Goal: Information Seeking & Learning: Learn about a topic

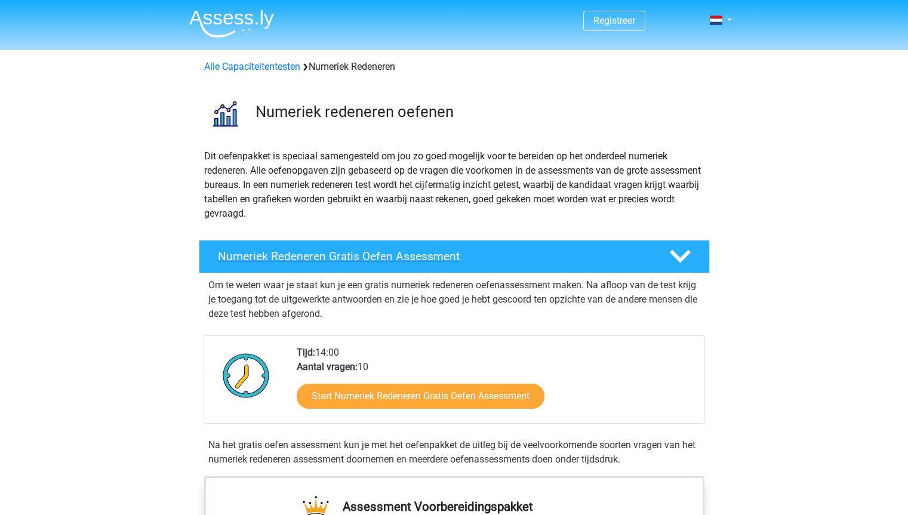
click at [318, 256] on h4 "Numeriek Redeneren Gratis Oefen Assessment" at bounding box center [434, 257] width 432 height 14
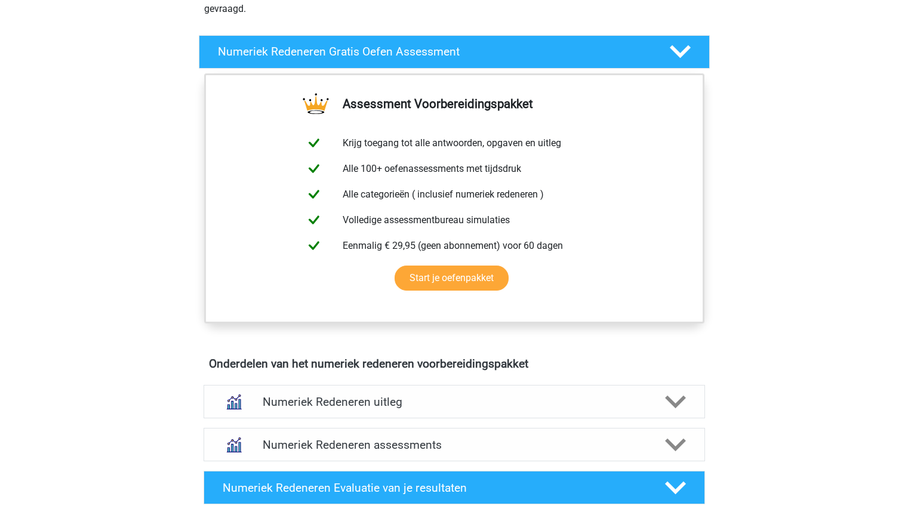
scroll to position [207, 0]
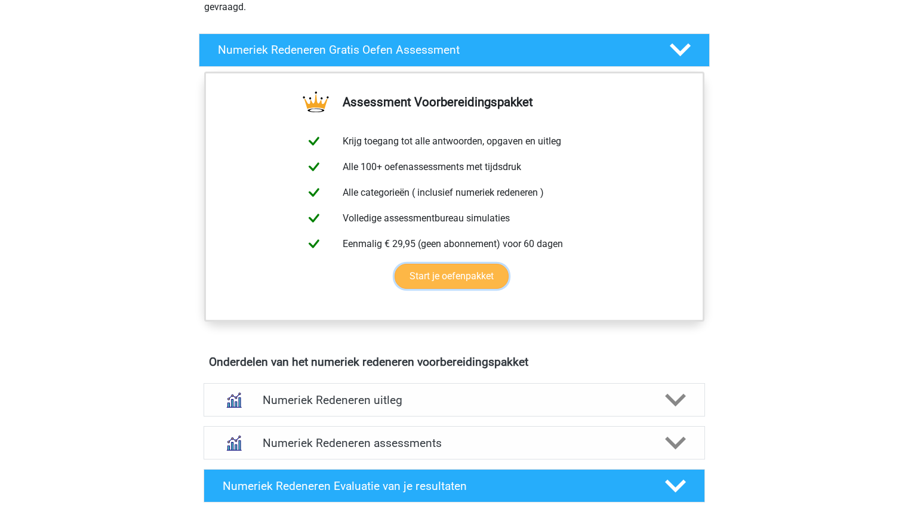
click at [494, 271] on link "Start je oefenpakket" at bounding box center [452, 276] width 114 height 25
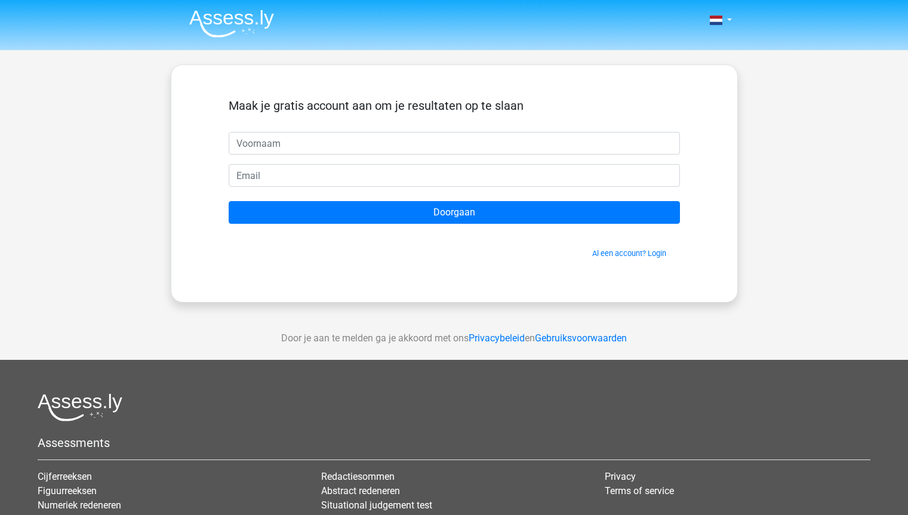
click at [429, 137] on input "text" at bounding box center [454, 143] width 451 height 23
type input "lieke"
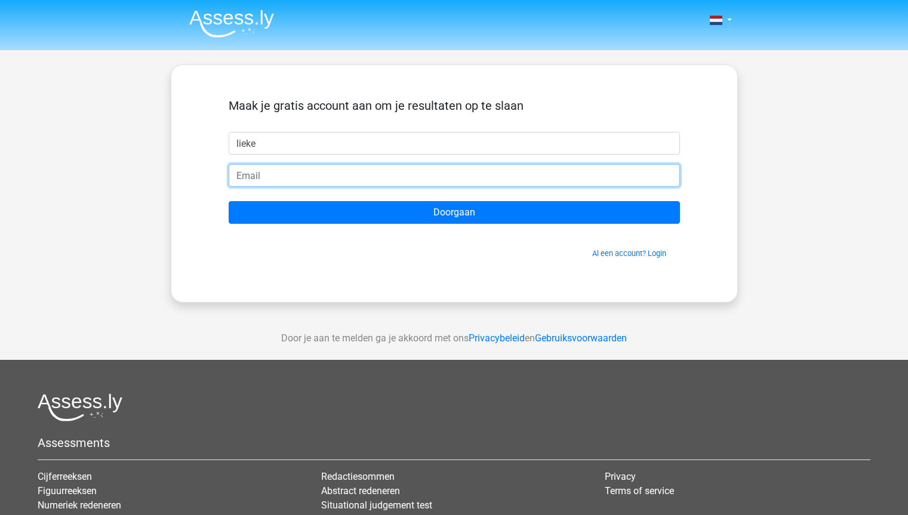
click at [418, 175] on input "email" at bounding box center [454, 175] width 451 height 23
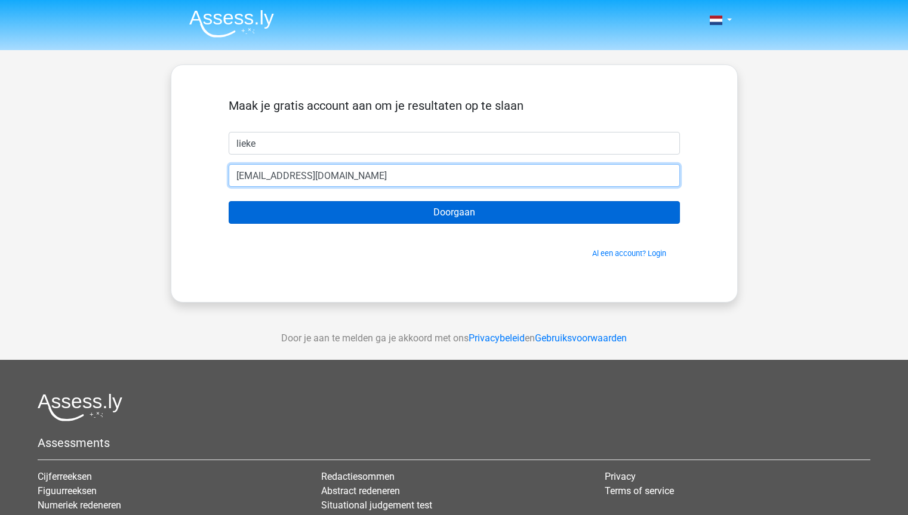
type input "[EMAIL_ADDRESS][DOMAIN_NAME]"
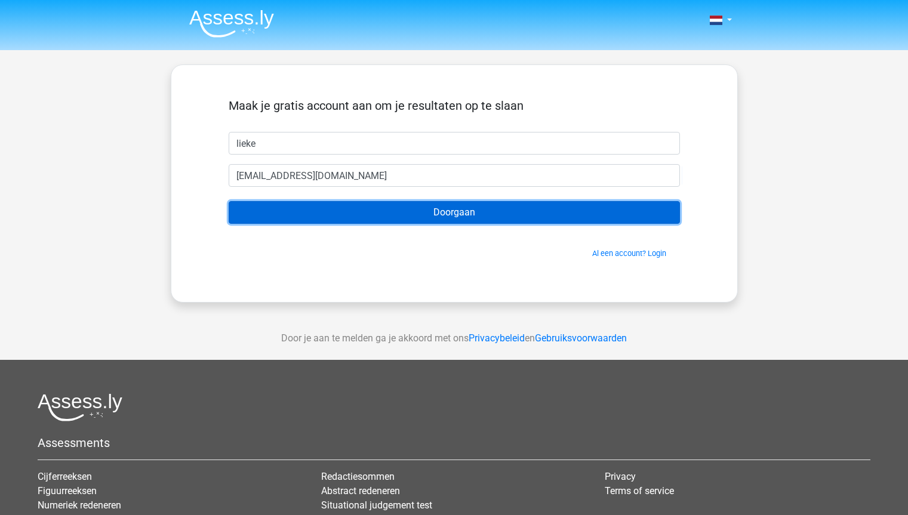
click at [426, 213] on input "Doorgaan" at bounding box center [454, 212] width 451 height 23
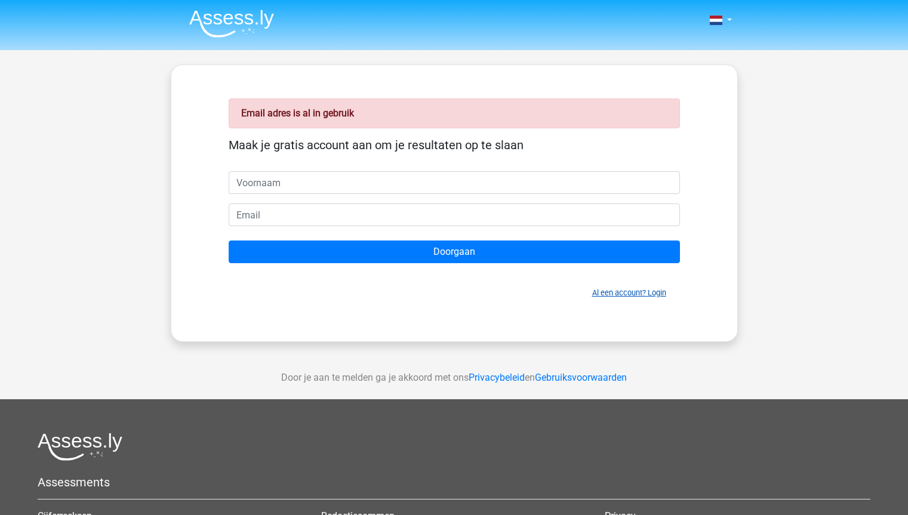
click at [617, 297] on link "Al een account? Login" at bounding box center [629, 292] width 74 height 9
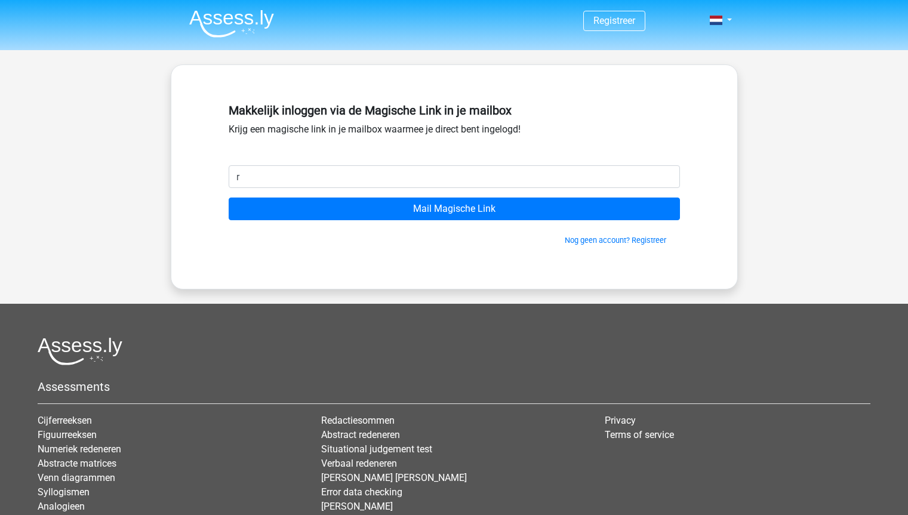
type input "[EMAIL_ADDRESS][DOMAIN_NAME]"
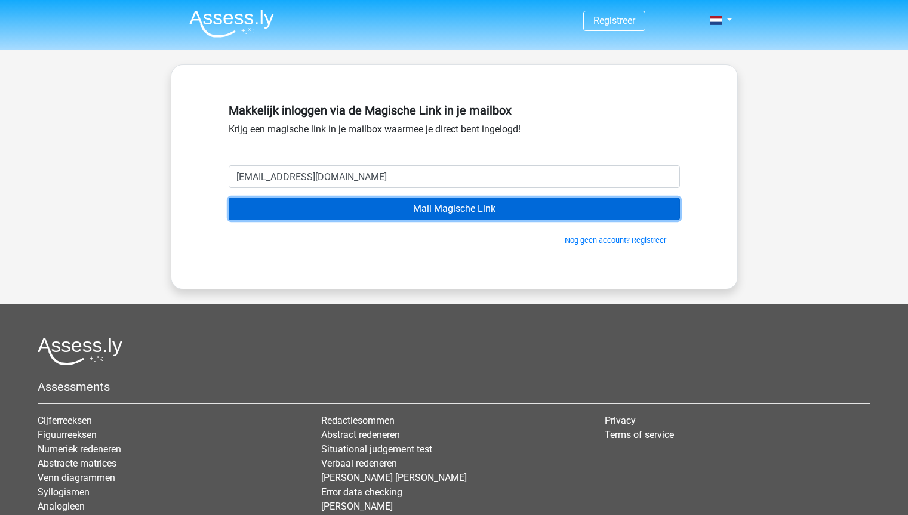
click at [384, 214] on input "Mail Magische Link" at bounding box center [454, 209] width 451 height 23
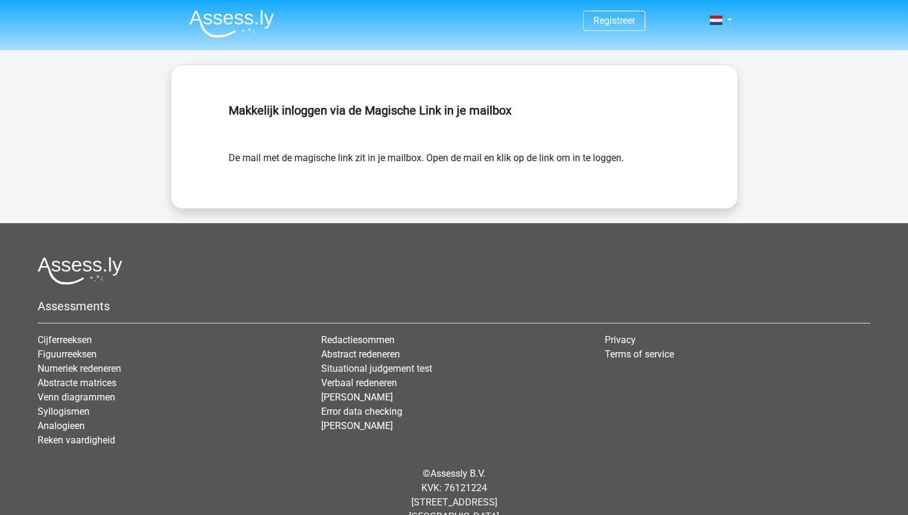
click at [424, 164] on form "De mail met de magische link zit in je mailbox. Open de mail en klik op de link…" at bounding box center [454, 158] width 451 height 14
click at [94, 372] on link "Numeriek redeneren" at bounding box center [80, 368] width 84 height 11
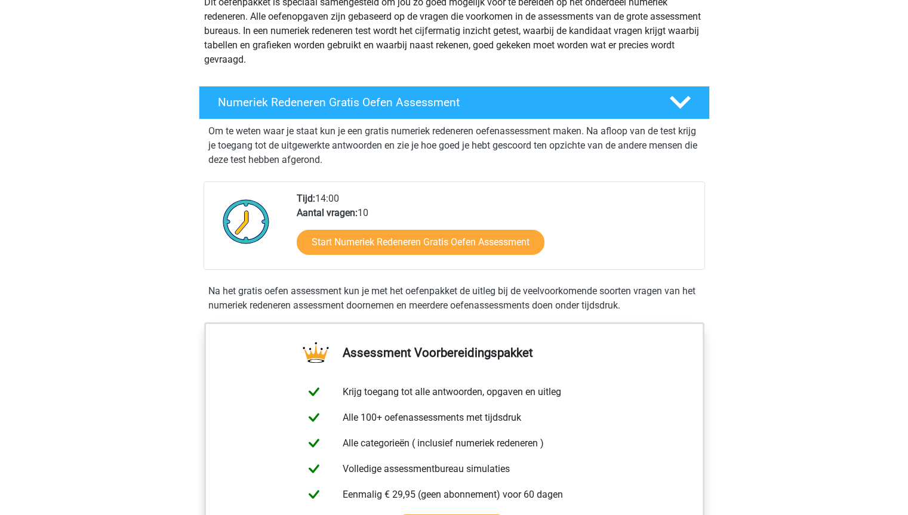
scroll to position [158, 0]
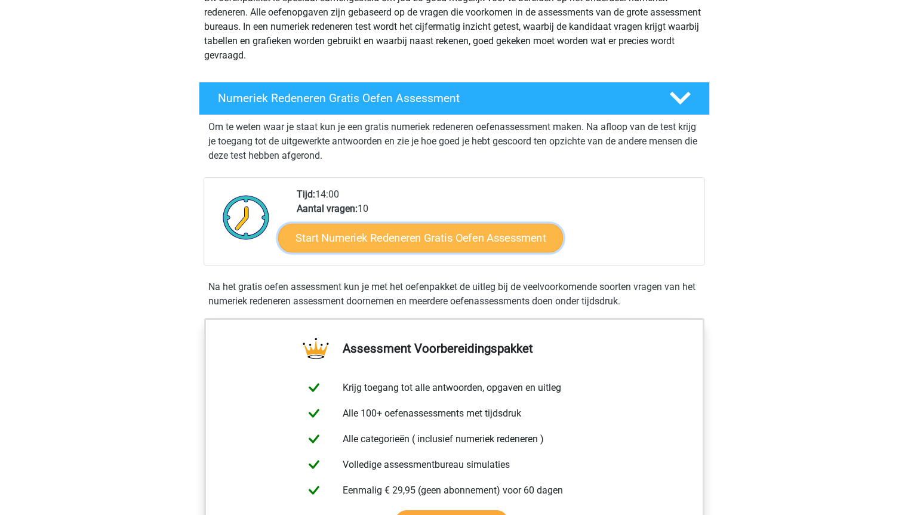
click at [519, 228] on link "Start Numeriek Redeneren Gratis Oefen Assessment" at bounding box center [420, 237] width 285 height 29
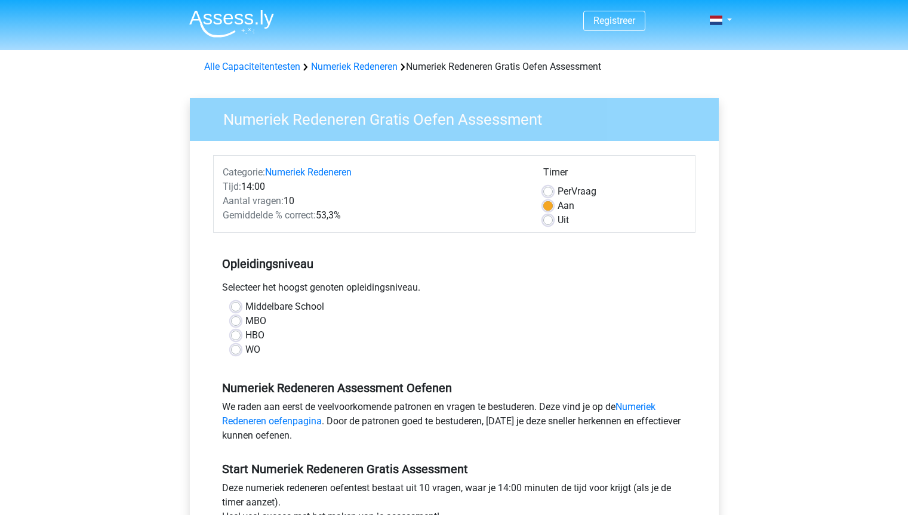
click at [245, 337] on label "HBO" at bounding box center [254, 335] width 19 height 14
click at [235, 337] on input "HBO" at bounding box center [236, 334] width 10 height 12
radio input "true"
click at [558, 222] on label "Uit" at bounding box center [563, 220] width 11 height 14
click at [549, 222] on input "Uit" at bounding box center [548, 219] width 10 height 12
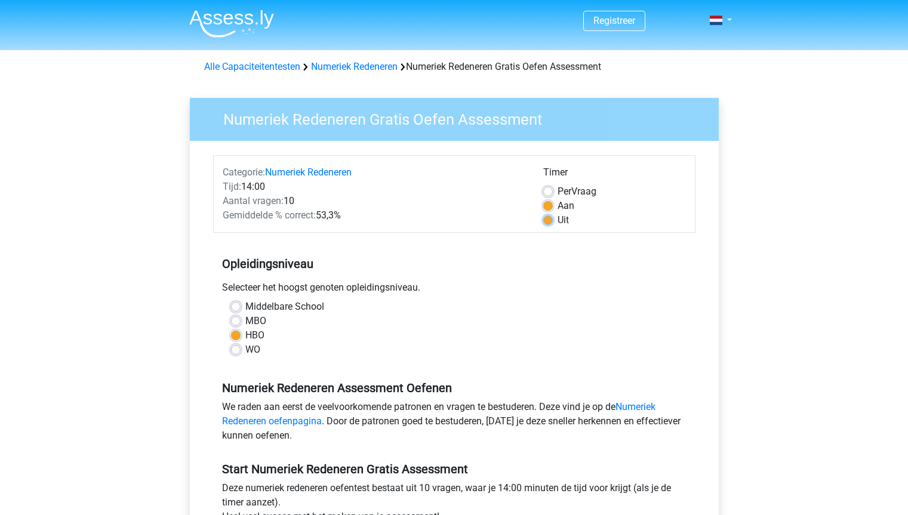
radio input "true"
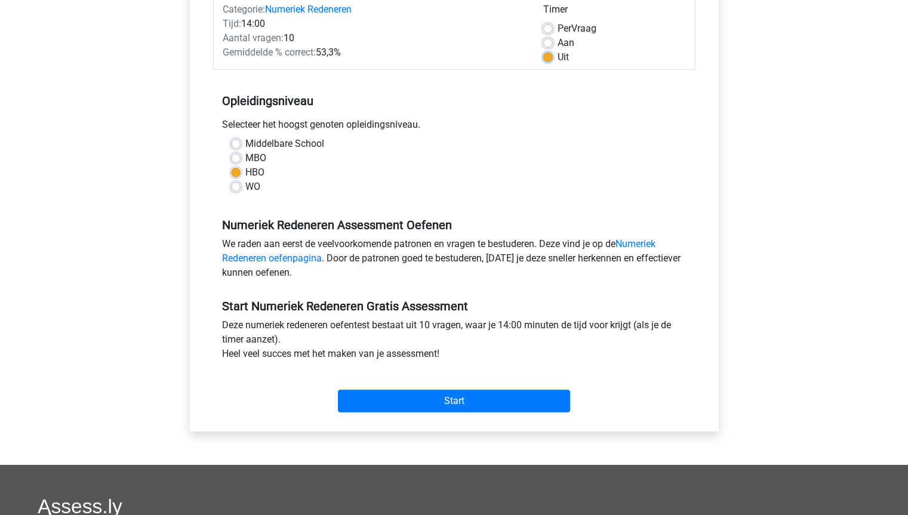
scroll to position [171, 0]
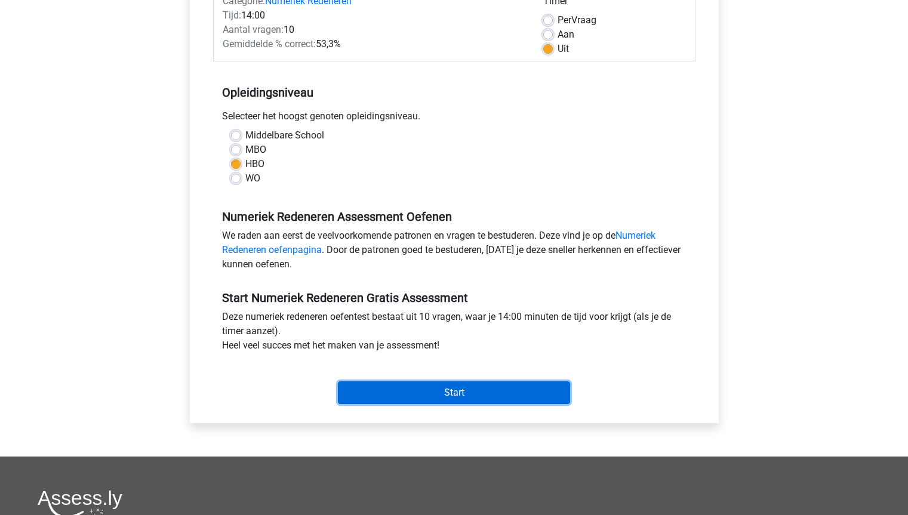
click at [534, 390] on input "Start" at bounding box center [454, 392] width 232 height 23
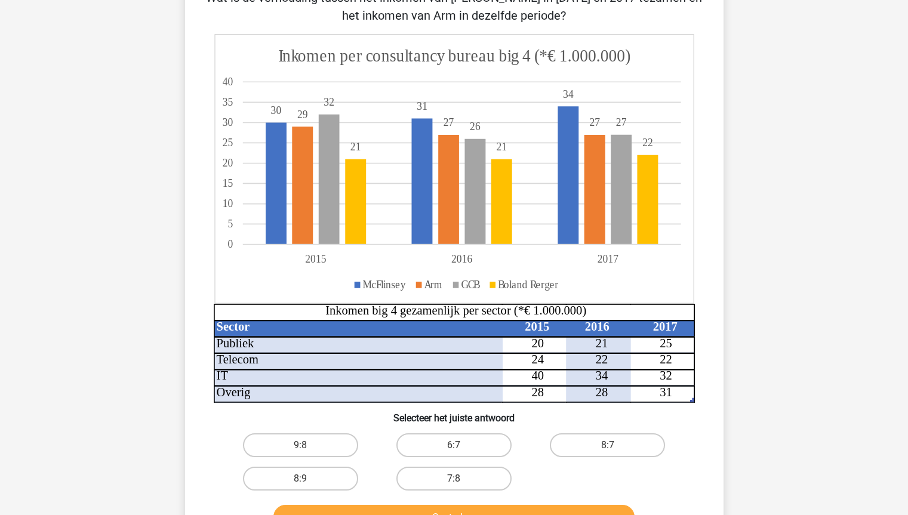
scroll to position [101, 0]
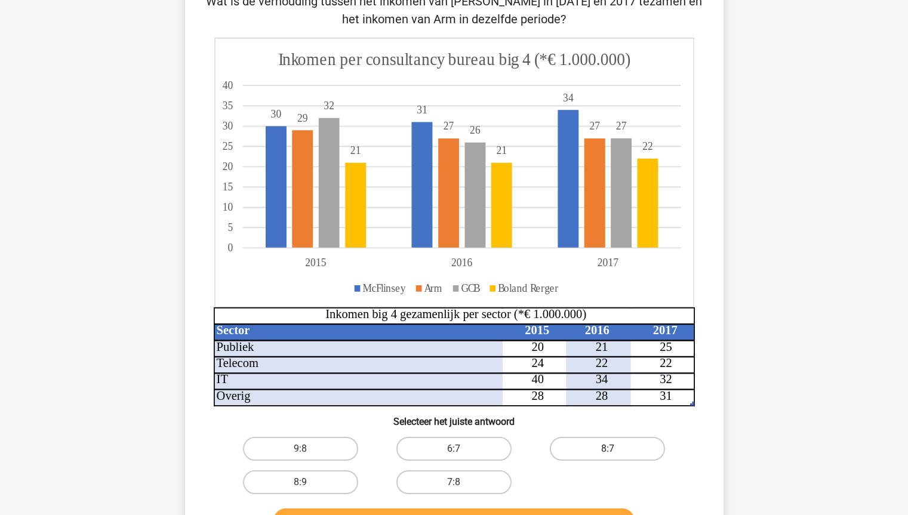
click at [596, 447] on label "8:7" at bounding box center [607, 449] width 115 height 24
click at [608, 449] on input "8:7" at bounding box center [612, 453] width 8 height 8
radio input "true"
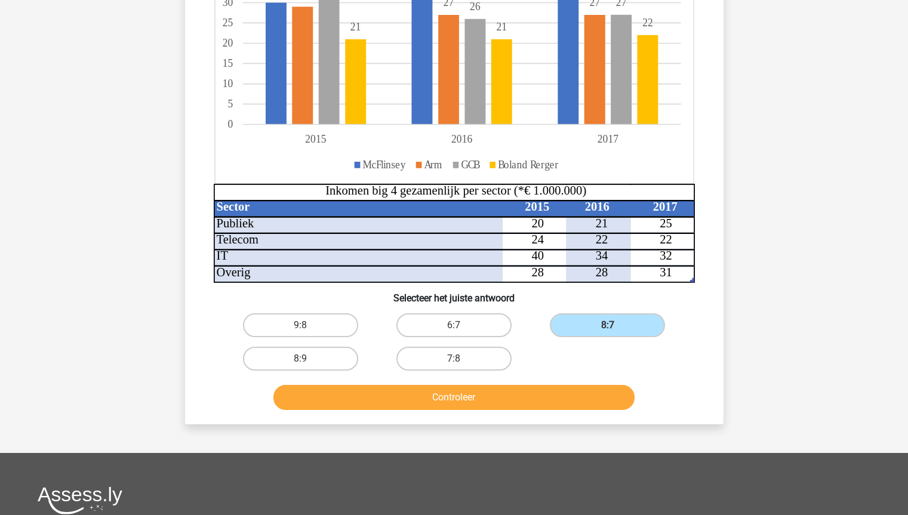
scroll to position [257, 0]
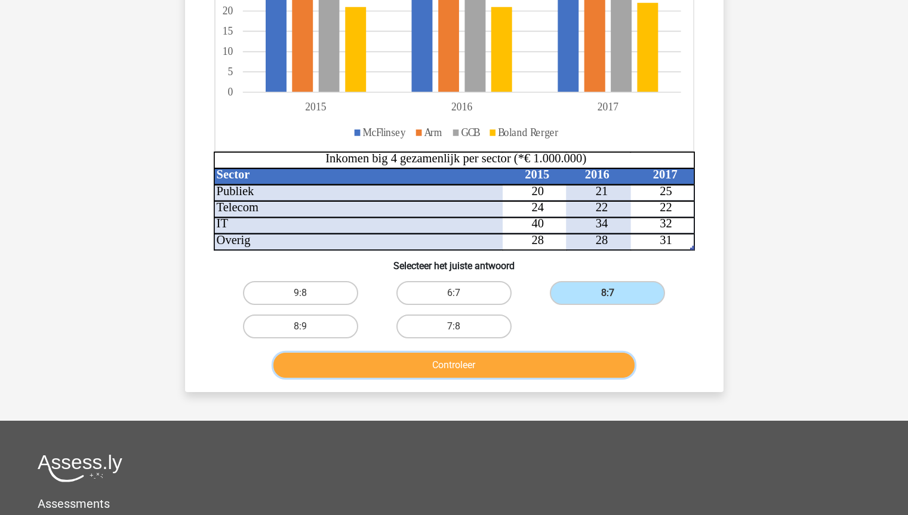
click at [433, 359] on button "Controleer" at bounding box center [453, 365] width 361 height 25
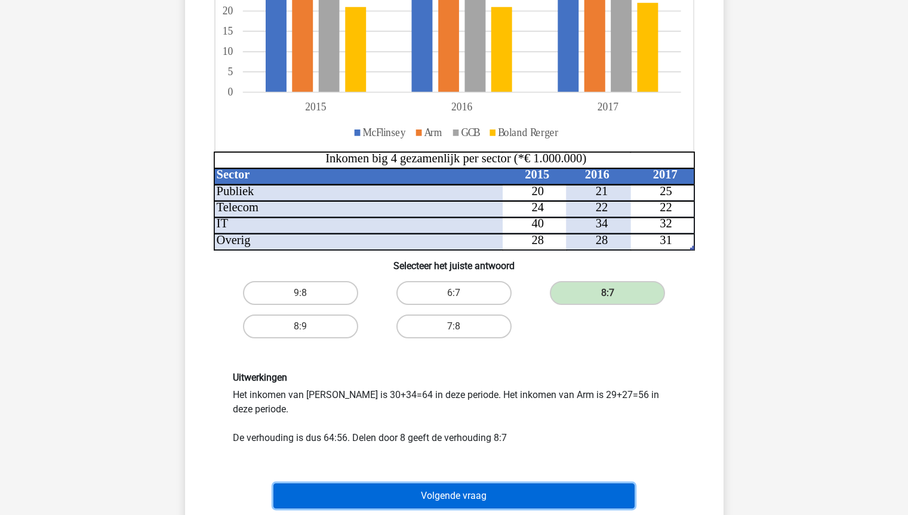
click at [512, 495] on button "Volgende vraag" at bounding box center [453, 495] width 361 height 25
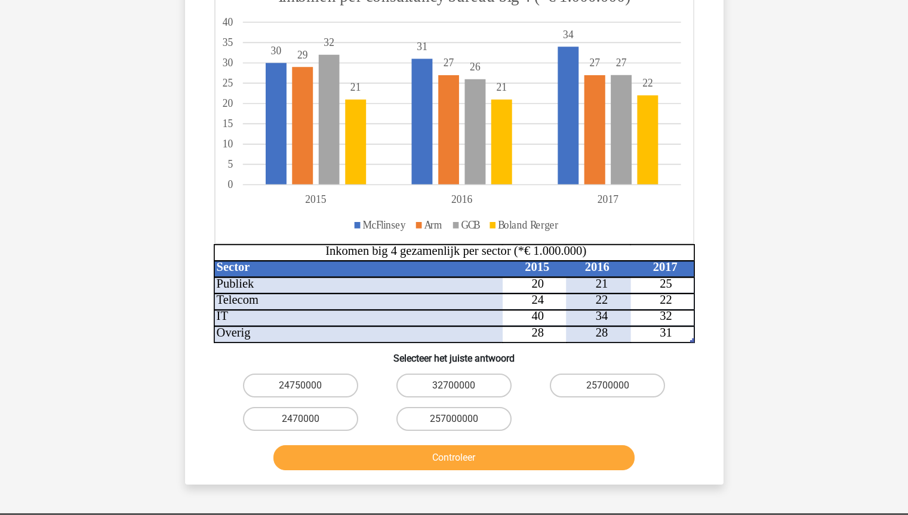
scroll to position [199, 0]
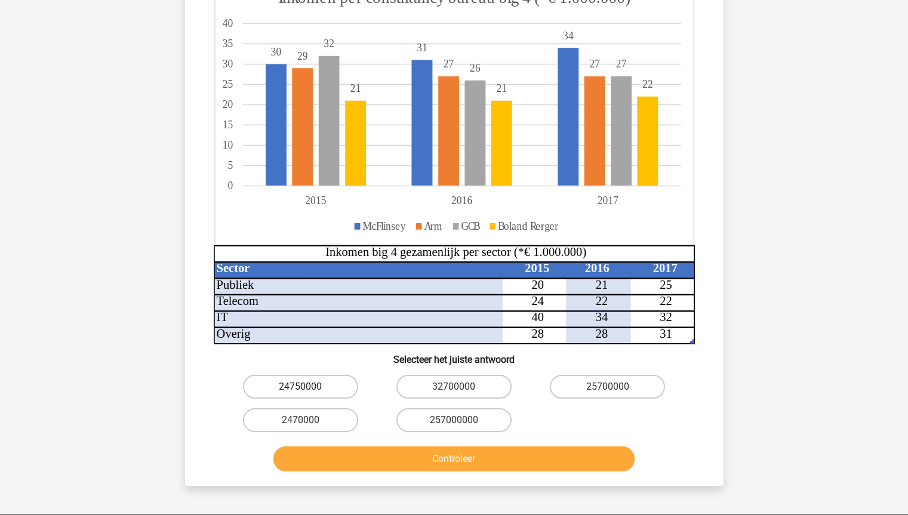
click at [297, 383] on label "24750000" at bounding box center [300, 387] width 115 height 24
click at [300, 387] on input "24750000" at bounding box center [304, 391] width 8 height 8
radio input "true"
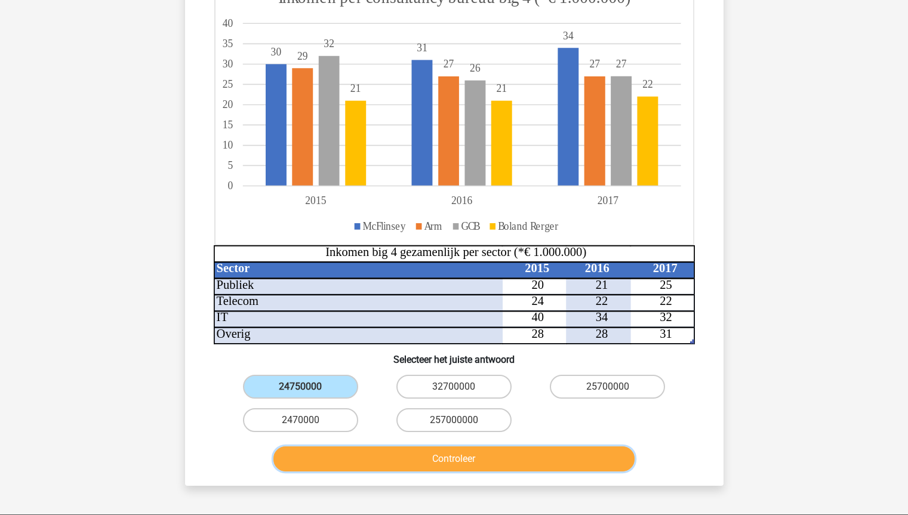
click at [426, 451] on button "Controleer" at bounding box center [453, 458] width 361 height 25
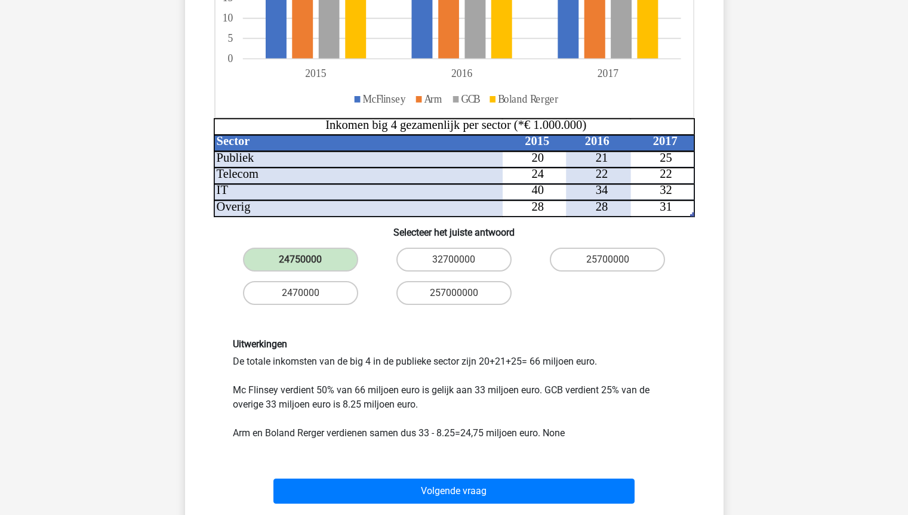
scroll to position [329, 0]
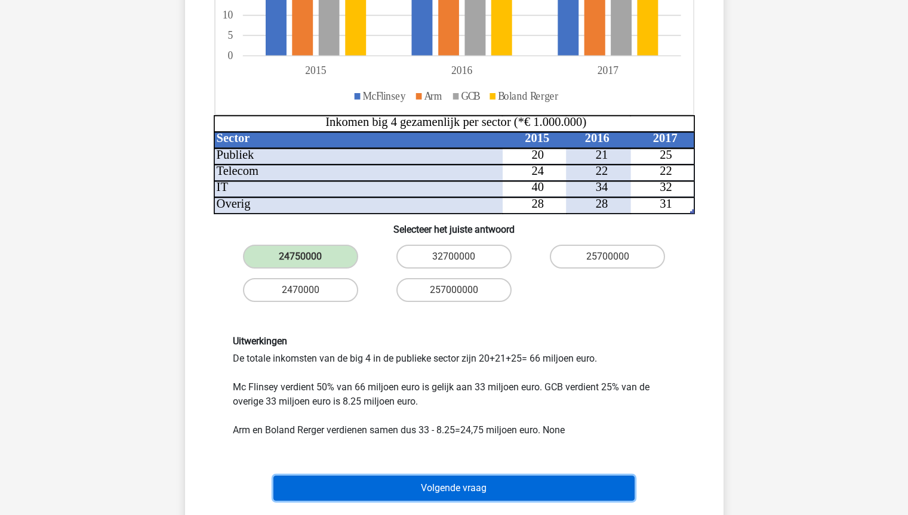
click at [528, 492] on button "Volgende vraag" at bounding box center [453, 488] width 361 height 25
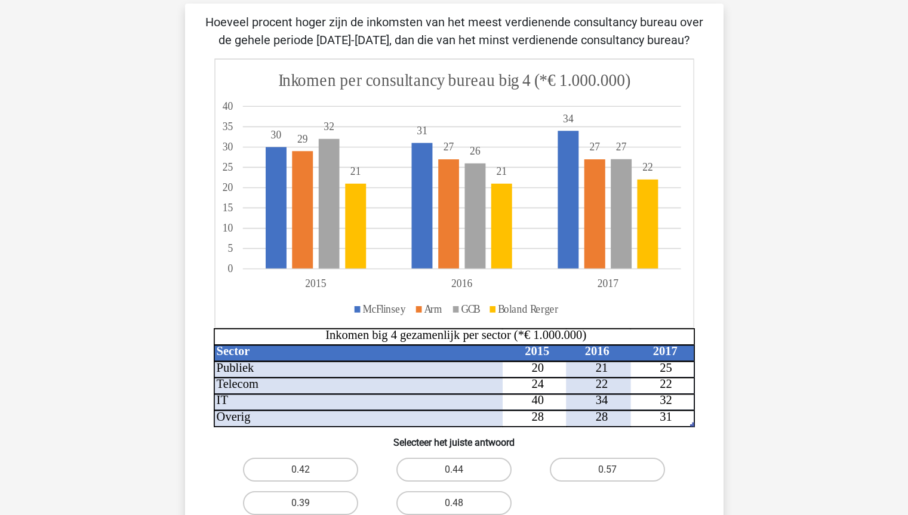
scroll to position [79, 0]
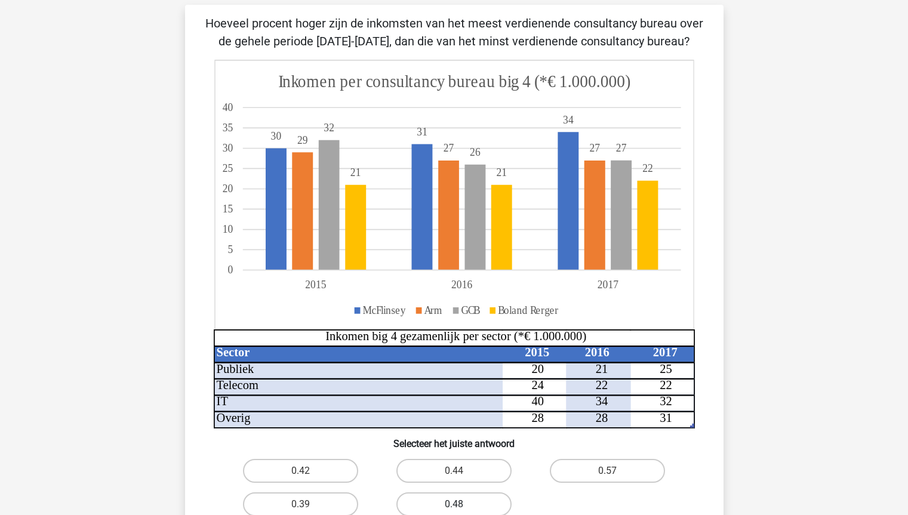
click at [488, 495] on label "0.48" at bounding box center [453, 504] width 115 height 24
click at [461, 504] on input "0.48" at bounding box center [458, 508] width 8 height 8
radio input "true"
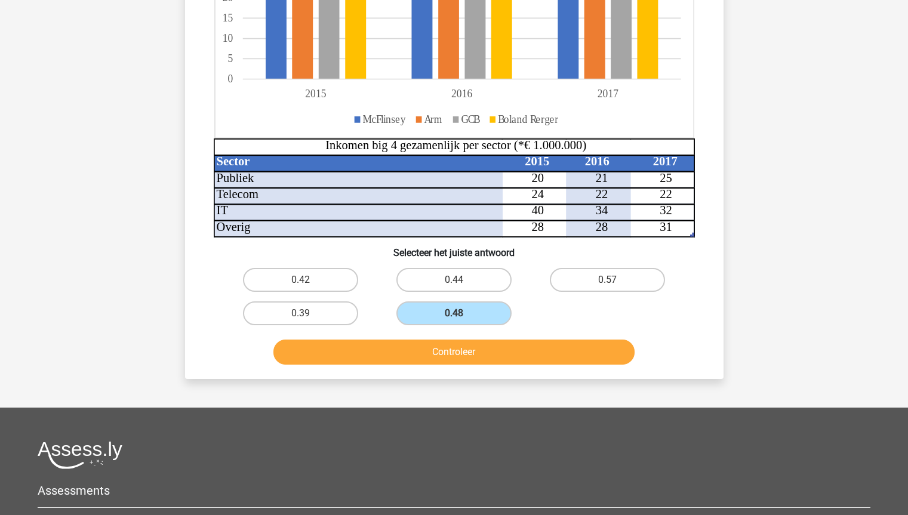
scroll to position [328, 0]
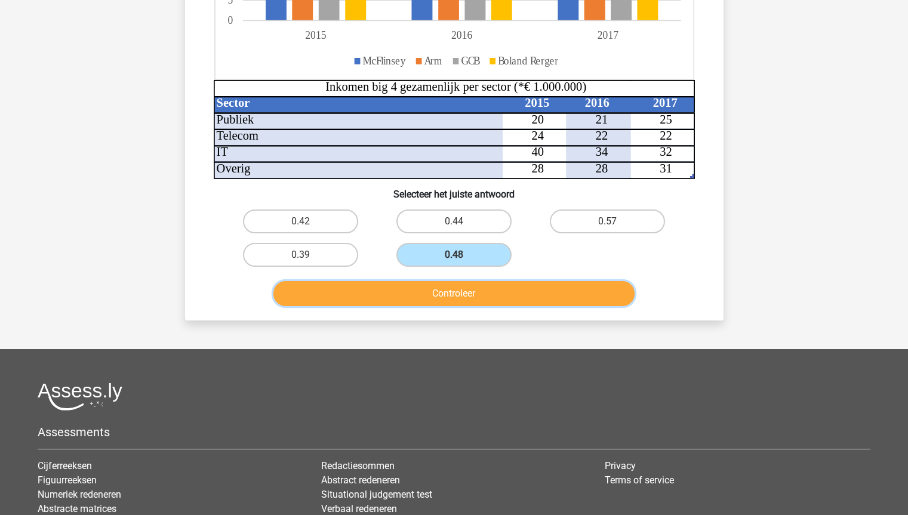
click at [487, 300] on button "Controleer" at bounding box center [453, 293] width 361 height 25
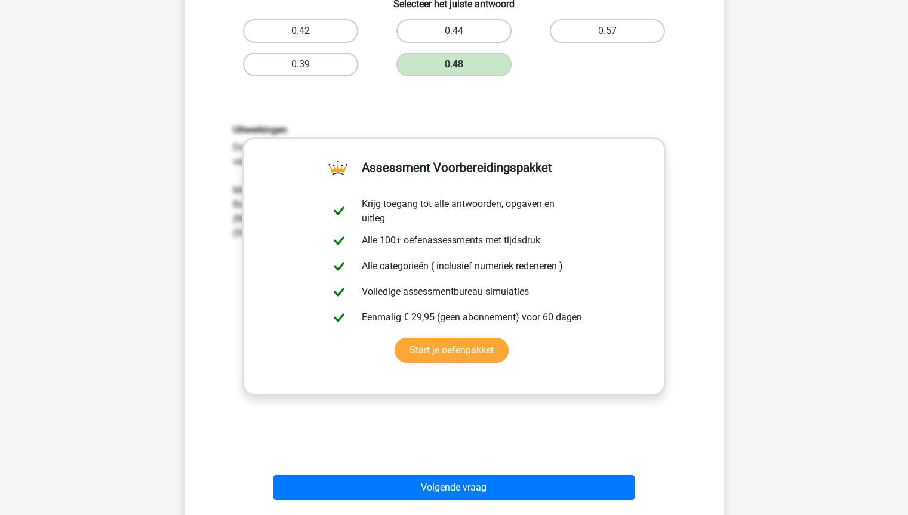
scroll to position [558, 0]
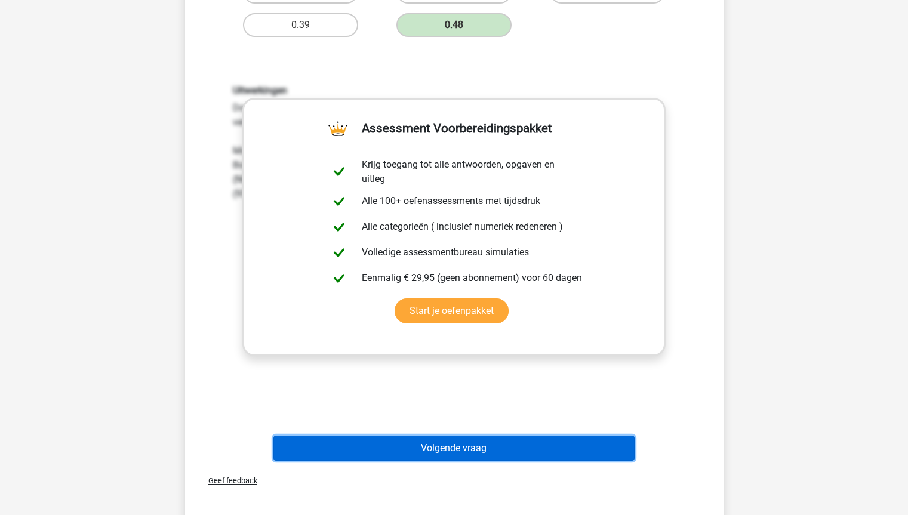
click at [501, 445] on button "Volgende vraag" at bounding box center [453, 448] width 361 height 25
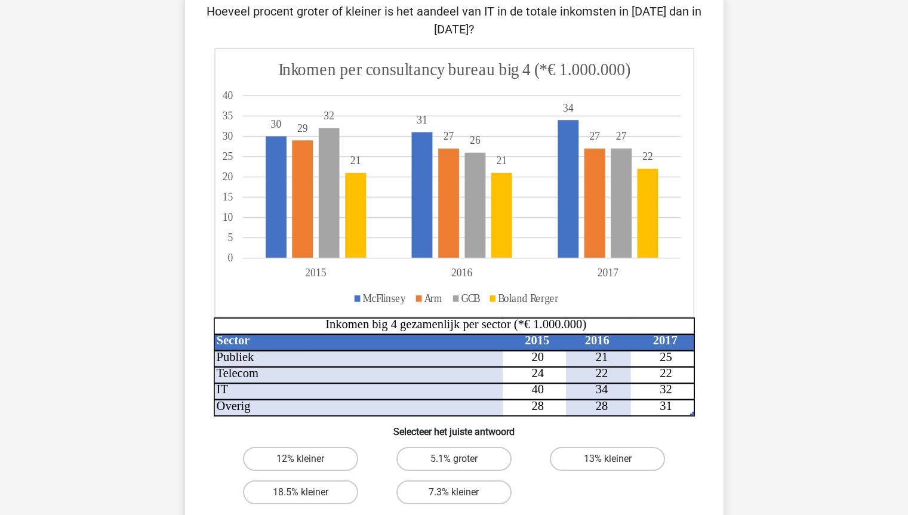
scroll to position [92, 0]
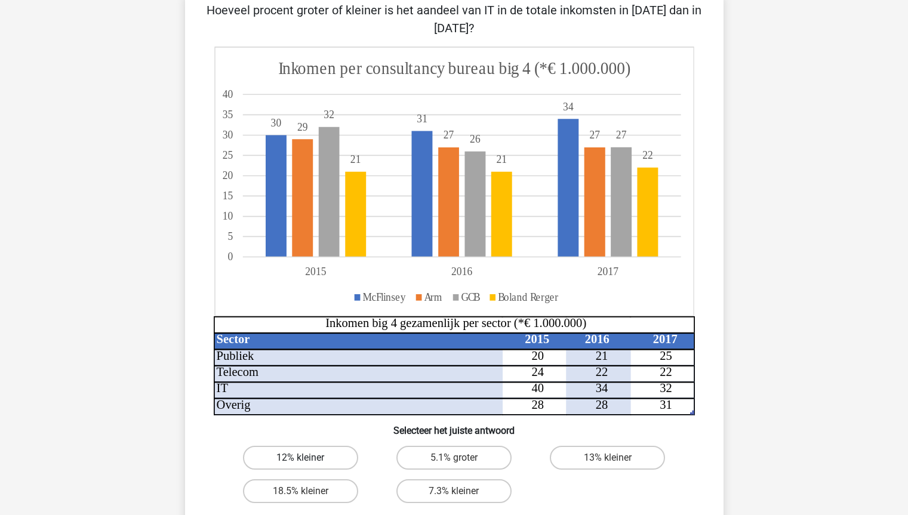
click at [347, 452] on label "12% kleiner" at bounding box center [300, 458] width 115 height 24
click at [308, 458] on input "12% kleiner" at bounding box center [304, 462] width 8 height 8
radio input "true"
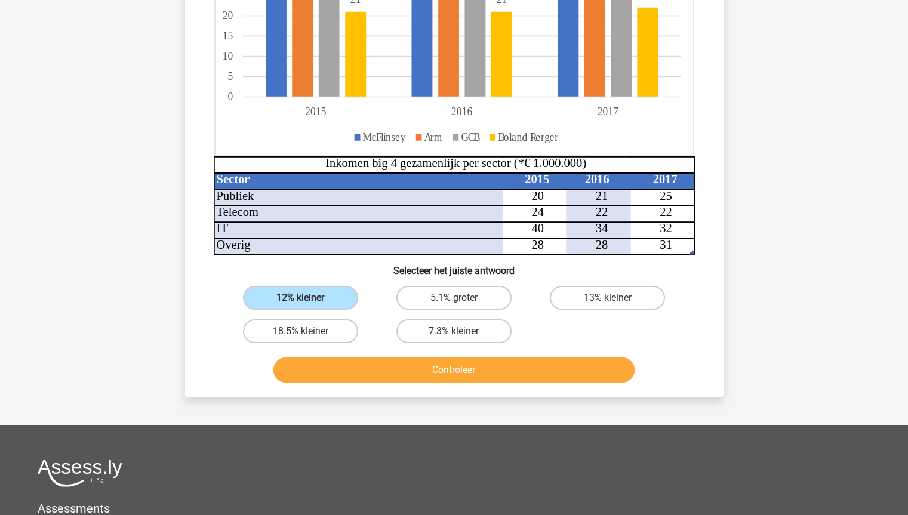
scroll to position [260, 0]
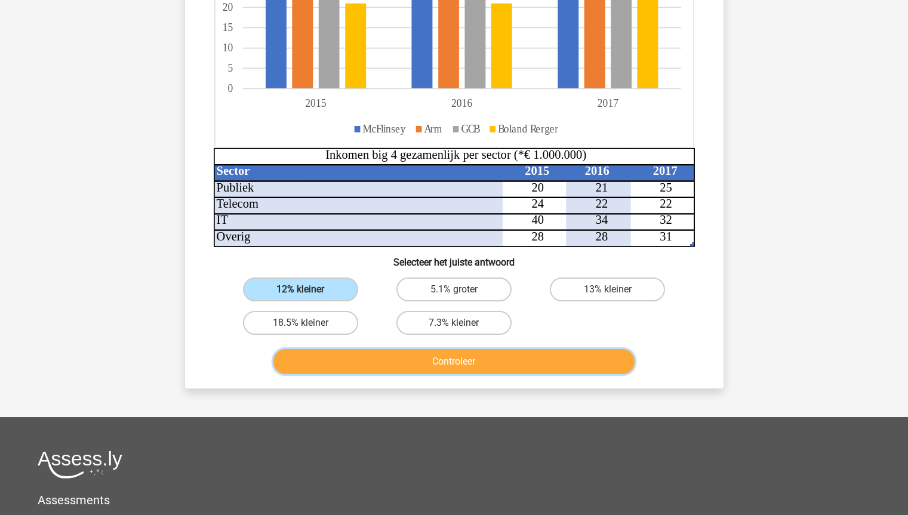
click at [559, 368] on button "Controleer" at bounding box center [453, 361] width 361 height 25
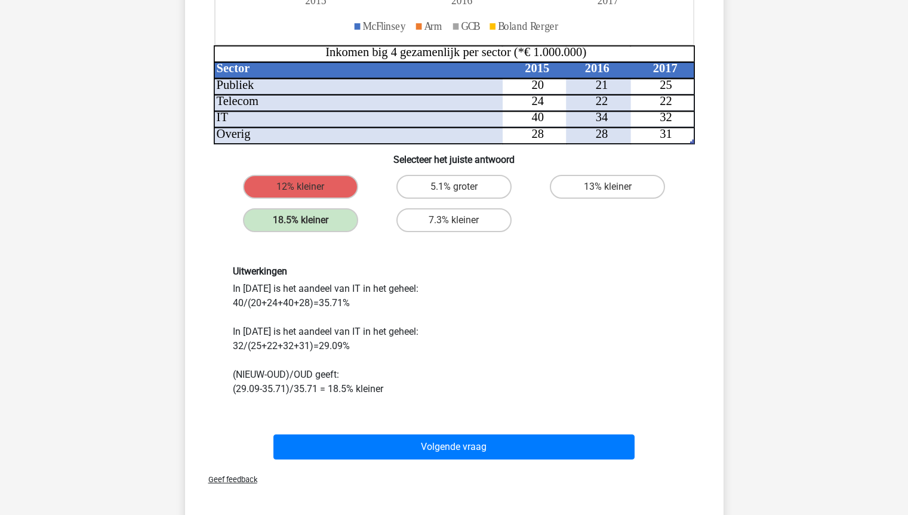
scroll to position [373, 0]
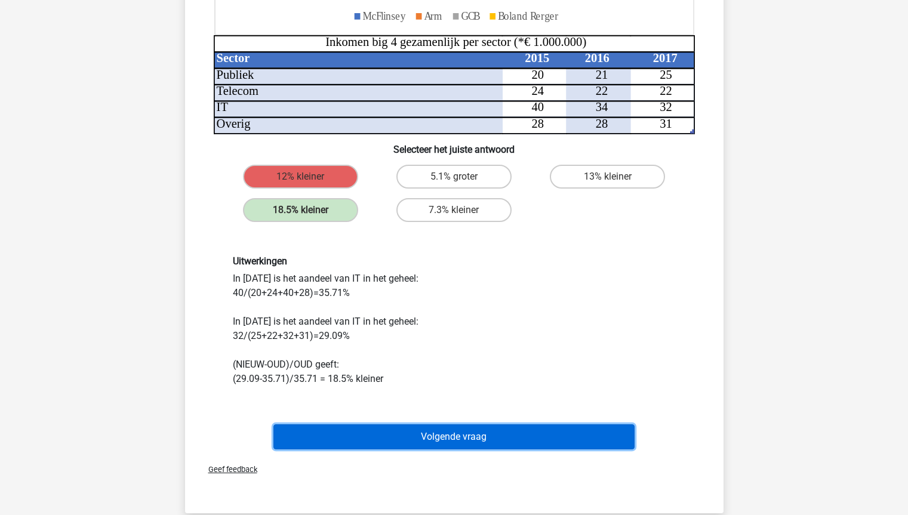
click at [518, 435] on button "Volgende vraag" at bounding box center [453, 436] width 361 height 25
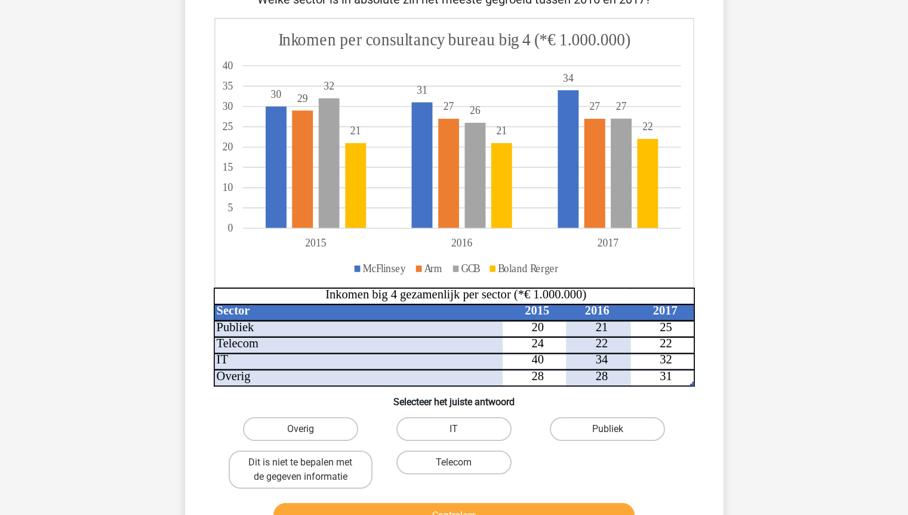
scroll to position [105, 0]
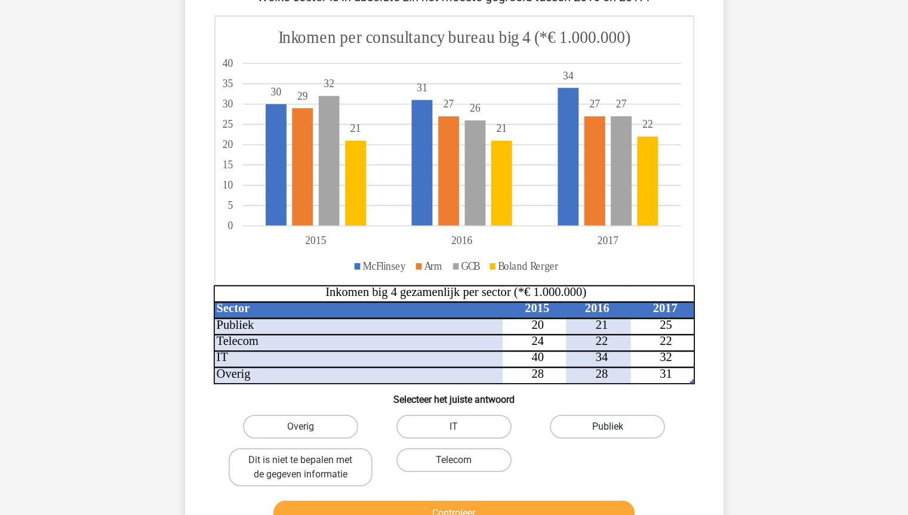
click at [621, 438] on label "Publiek" at bounding box center [607, 427] width 115 height 24
click at [615, 435] on input "Publiek" at bounding box center [612, 431] width 8 height 8
radio input "true"
click at [574, 515] on button "Controleer" at bounding box center [453, 513] width 361 height 25
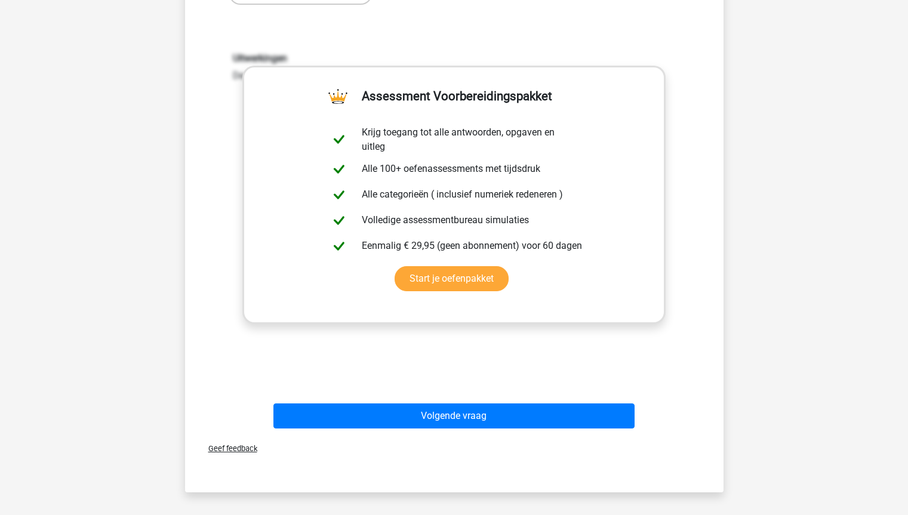
scroll to position [593, 0]
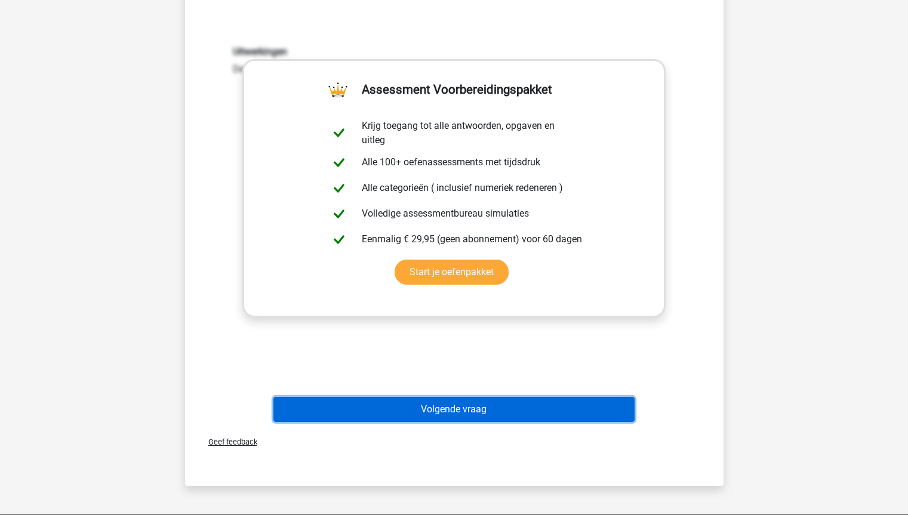
click at [600, 418] on button "Volgende vraag" at bounding box center [453, 409] width 361 height 25
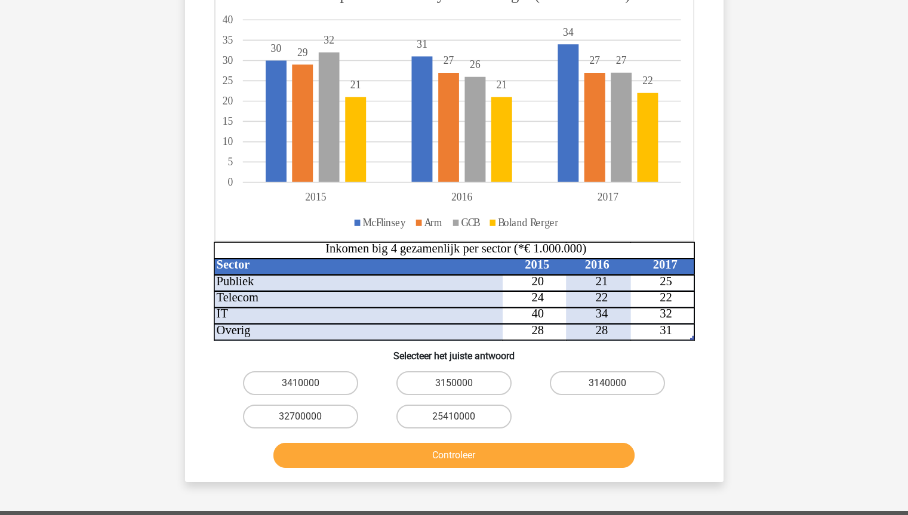
scroll to position [158, 0]
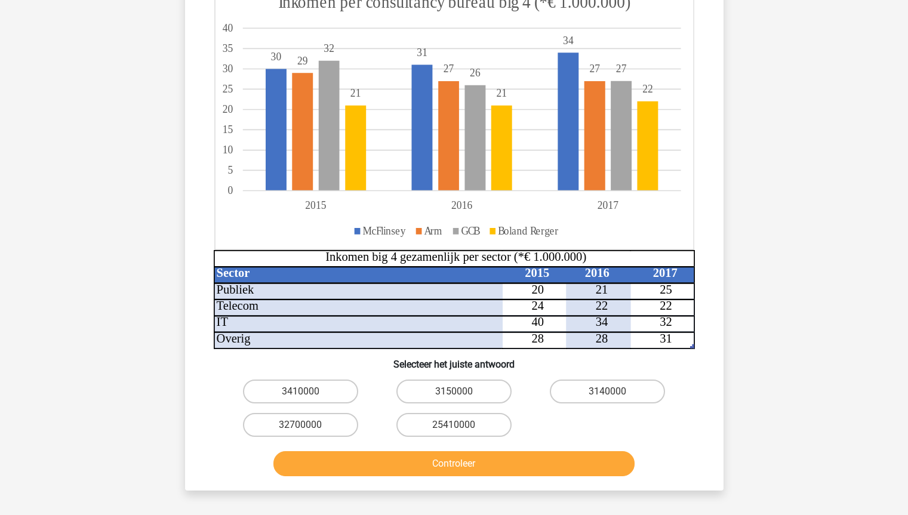
click at [543, 458] on button "Controleer" at bounding box center [453, 463] width 361 height 25
click at [576, 391] on label "3140000" at bounding box center [607, 392] width 115 height 24
click at [608, 392] on input "3140000" at bounding box center [612, 396] width 8 height 8
radio input "true"
click at [551, 453] on button "Controleer" at bounding box center [453, 463] width 361 height 25
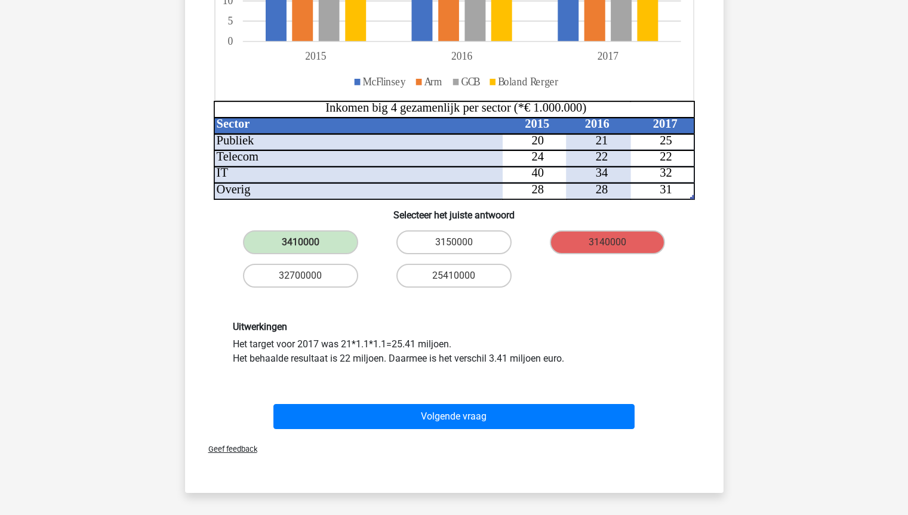
scroll to position [331, 0]
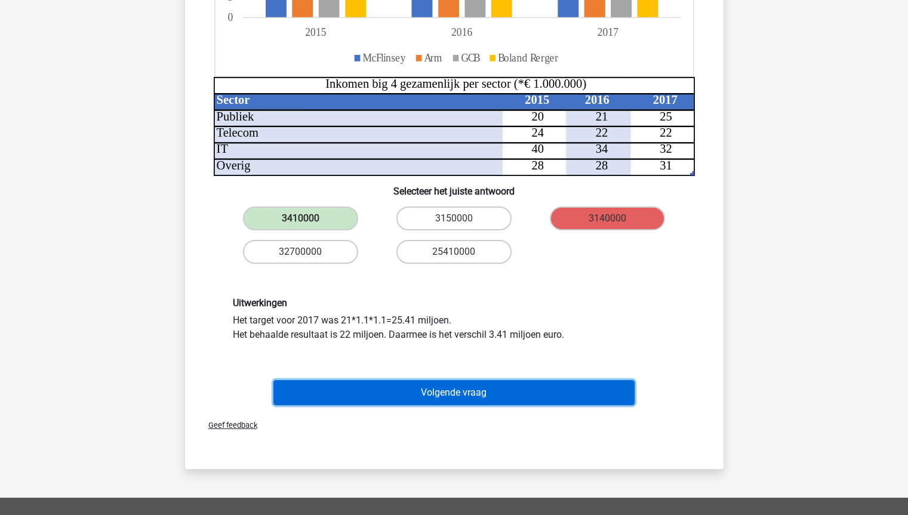
click at [603, 388] on button "Volgende vraag" at bounding box center [453, 392] width 361 height 25
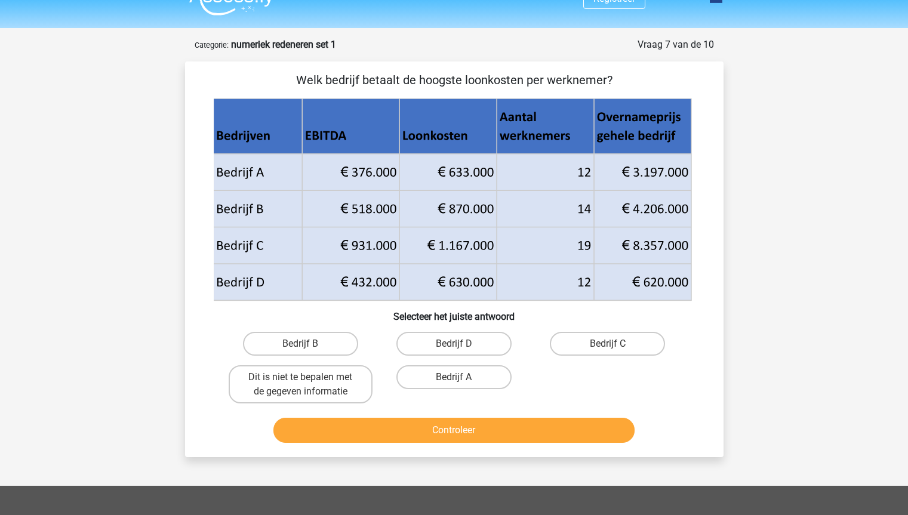
scroll to position [20, 0]
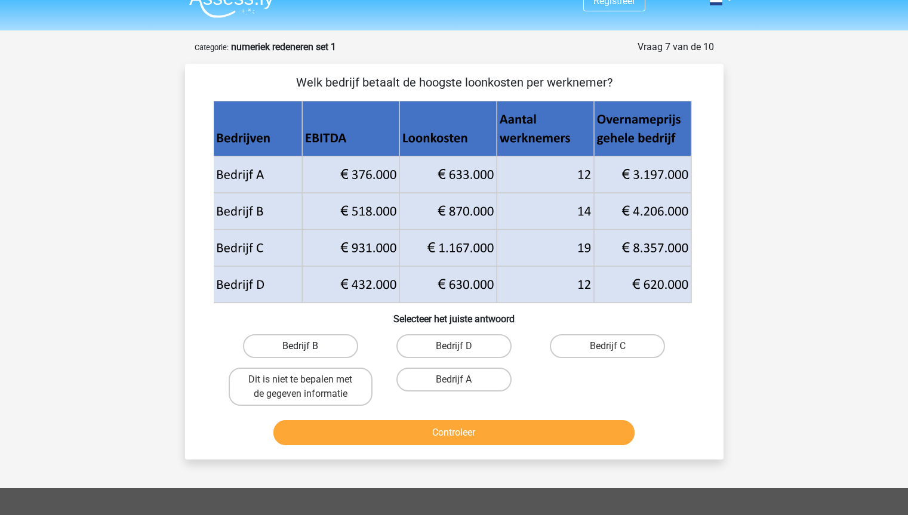
click at [340, 350] on label "Bedrijf B" at bounding box center [300, 346] width 115 height 24
click at [308, 350] on input "Bedrijf B" at bounding box center [304, 350] width 8 height 8
radio input "true"
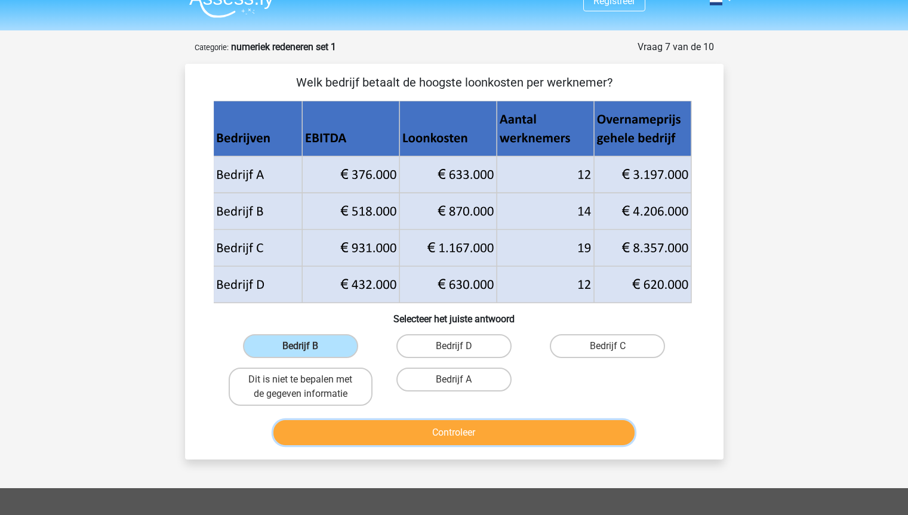
click at [425, 426] on button "Controleer" at bounding box center [453, 432] width 361 height 25
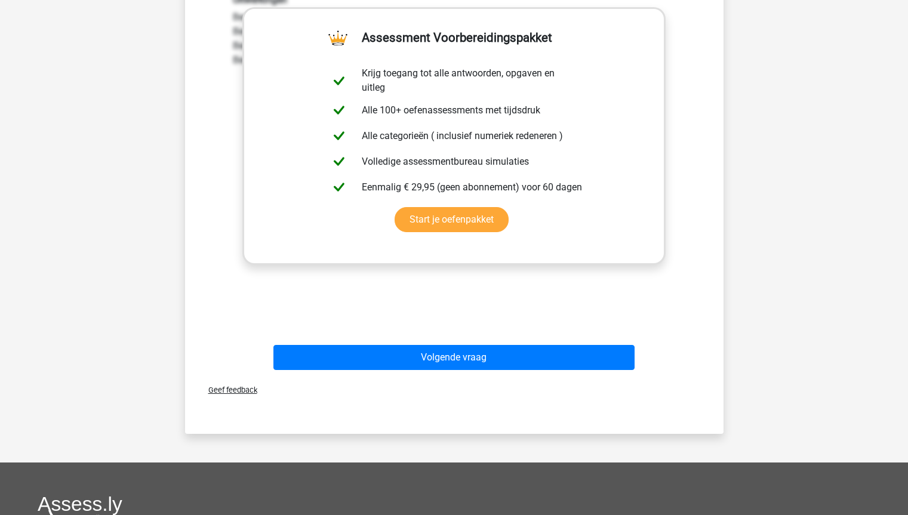
scroll to position [485, 0]
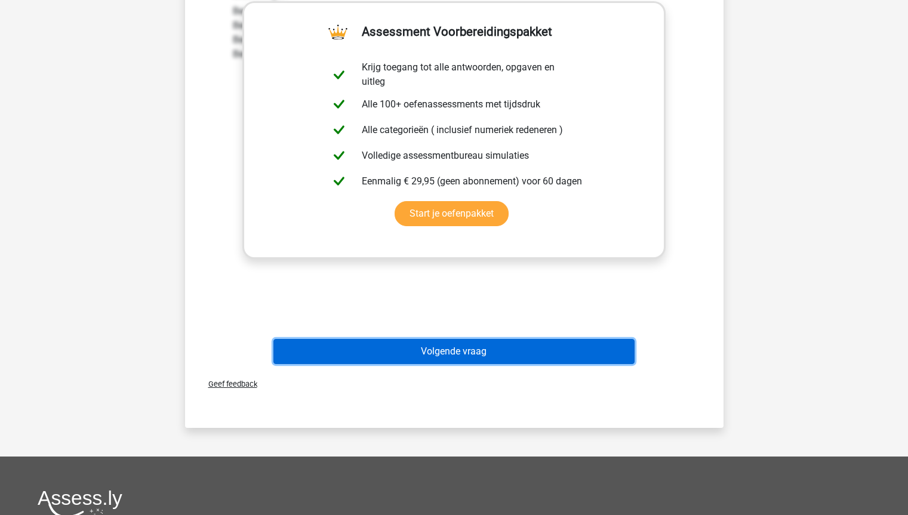
click at [609, 359] on button "Volgende vraag" at bounding box center [453, 351] width 361 height 25
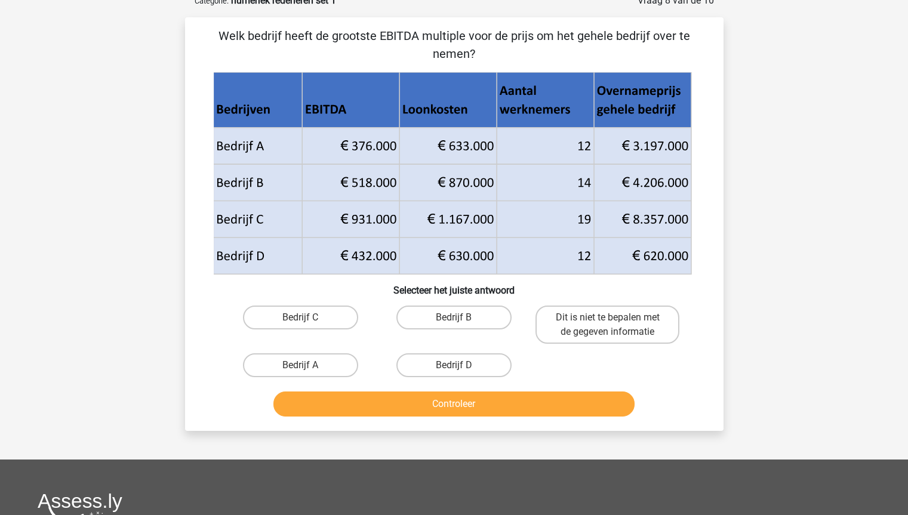
scroll to position [60, 0]
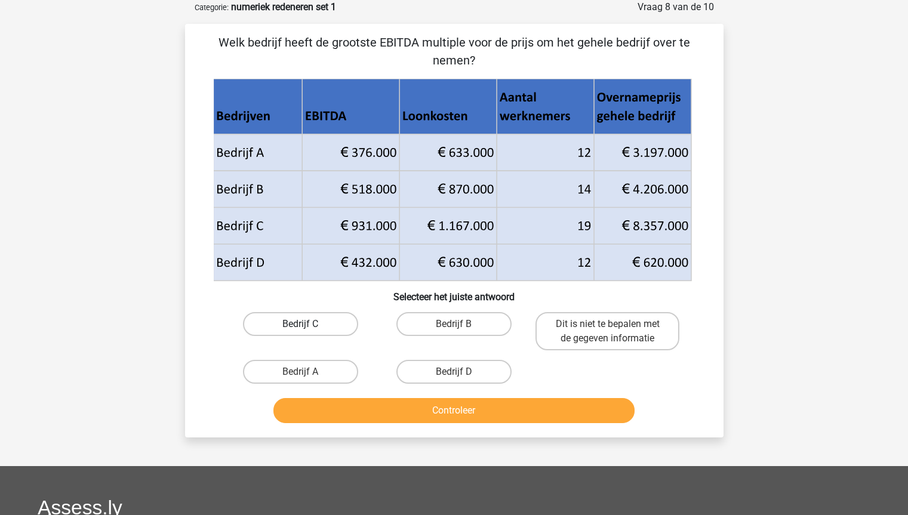
click at [334, 322] on label "Bedrijf C" at bounding box center [300, 324] width 115 height 24
click at [308, 324] on input "Bedrijf C" at bounding box center [304, 328] width 8 height 8
radio input "true"
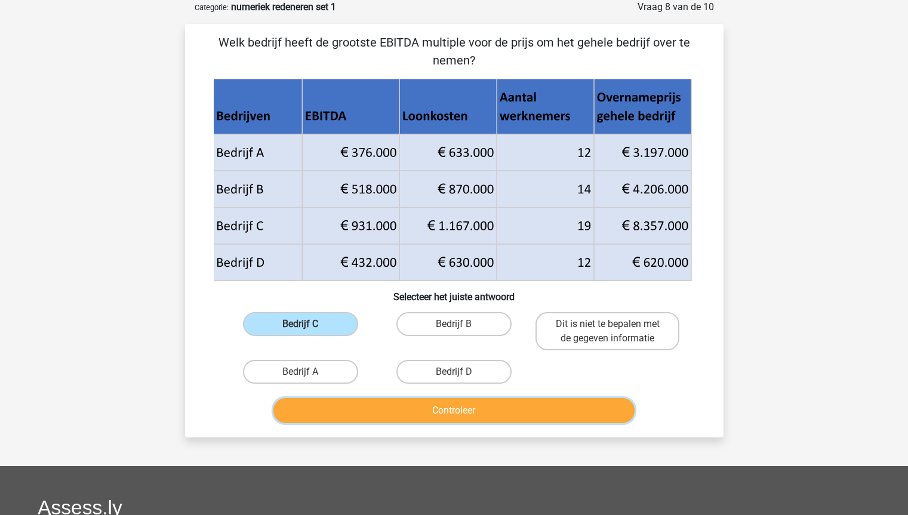
click at [420, 415] on button "Controleer" at bounding box center [453, 410] width 361 height 25
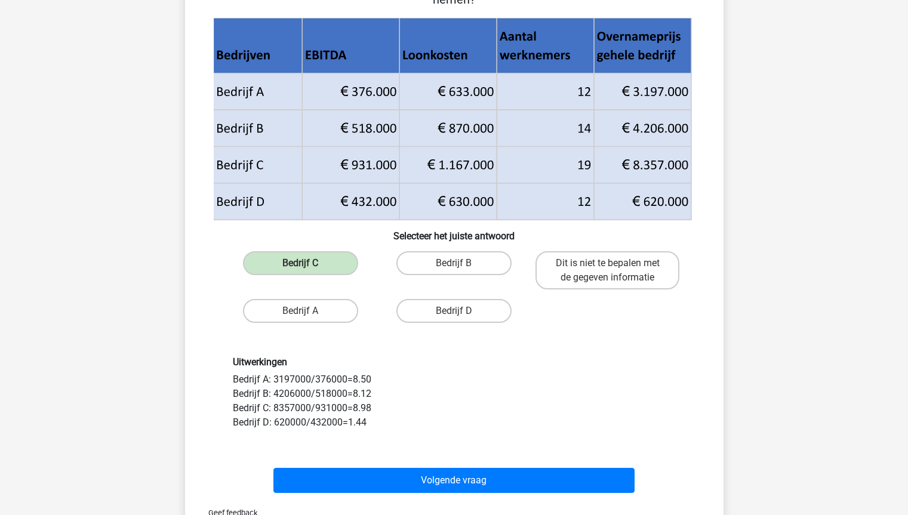
scroll to position [128, 0]
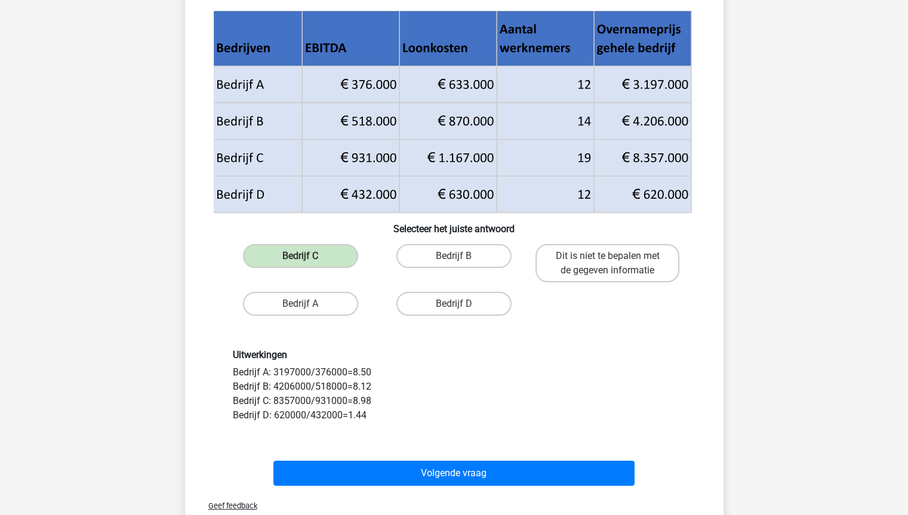
drag, startPoint x: 906, startPoint y: 157, endPoint x: 894, endPoint y: 190, distance: 35.5
click at [894, 190] on div "Registreer Nederlands English" at bounding box center [454, 382] width 908 height 1021
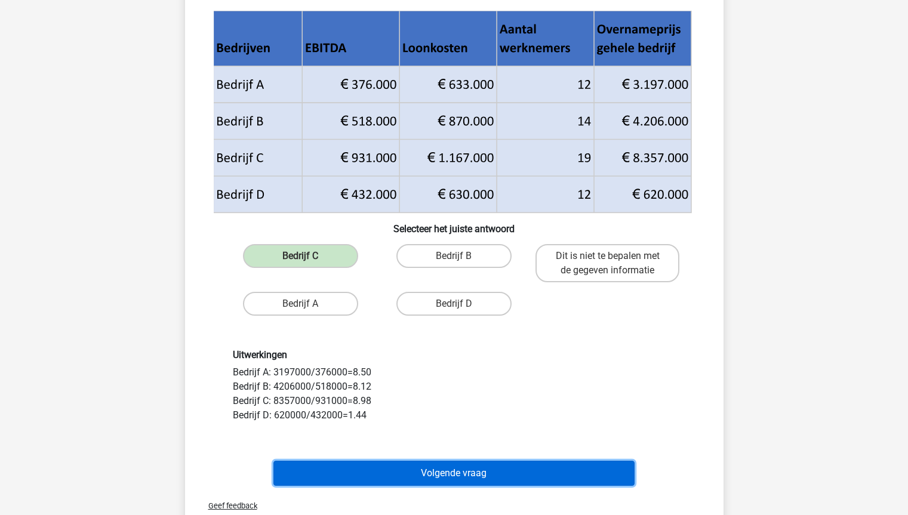
click at [527, 469] on button "Volgende vraag" at bounding box center [453, 473] width 361 height 25
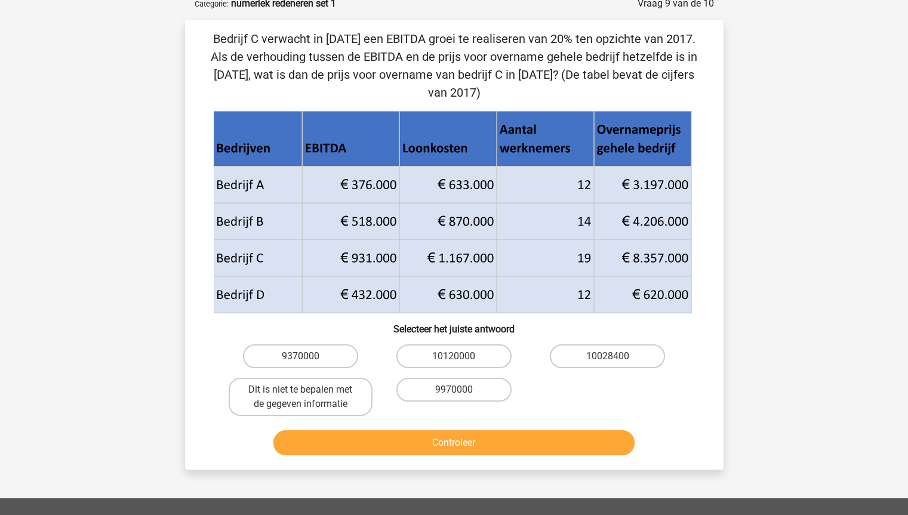
scroll to position [60, 0]
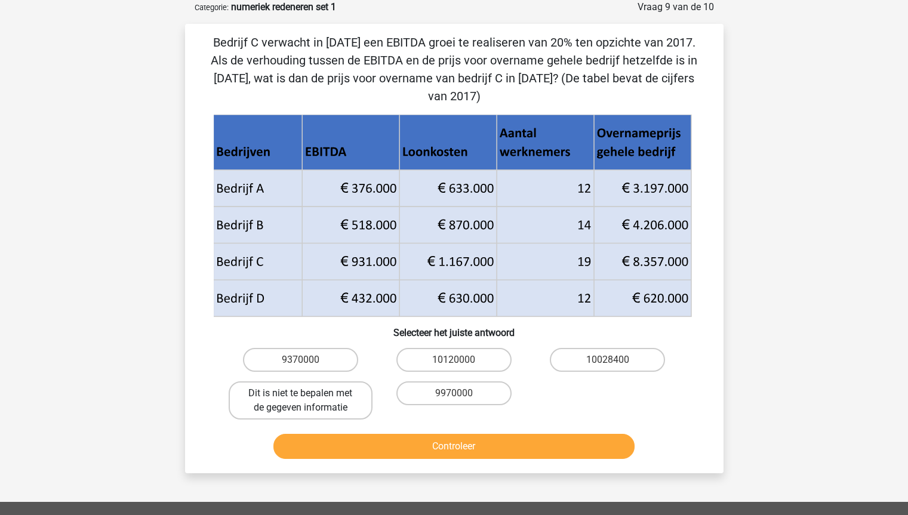
click at [263, 381] on label "Dit is niet te bepalen met de gegeven informatie" at bounding box center [301, 400] width 144 height 38
click at [300, 393] on input "Dit is niet te bepalen met de gegeven informatie" at bounding box center [304, 397] width 8 height 8
radio input "true"
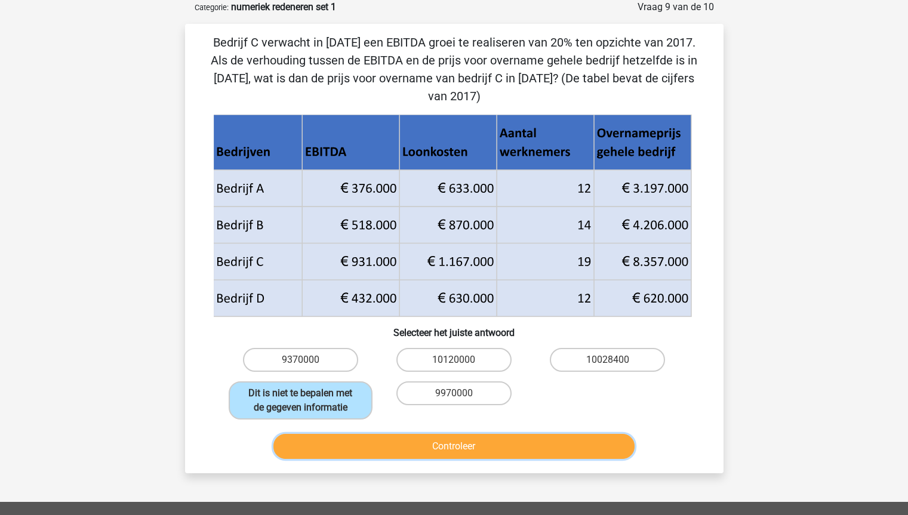
click at [367, 434] on button "Controleer" at bounding box center [453, 446] width 361 height 25
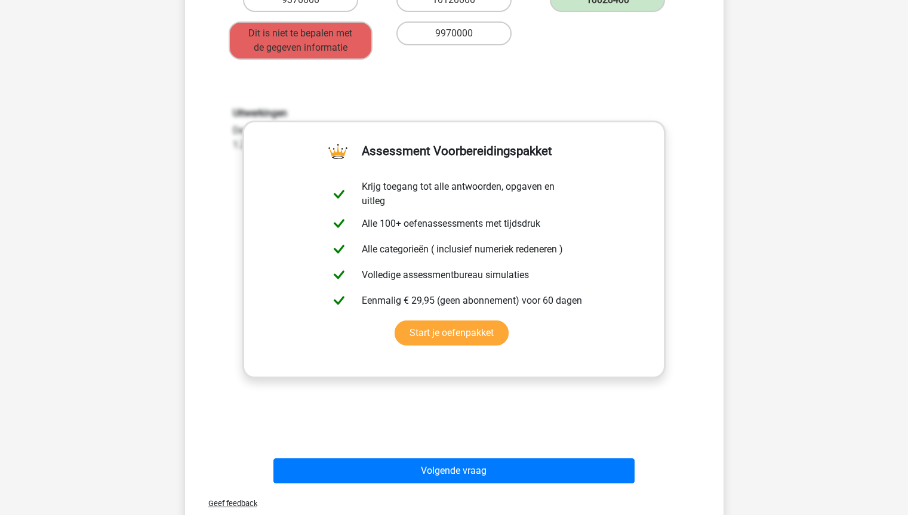
scroll to position [487, 0]
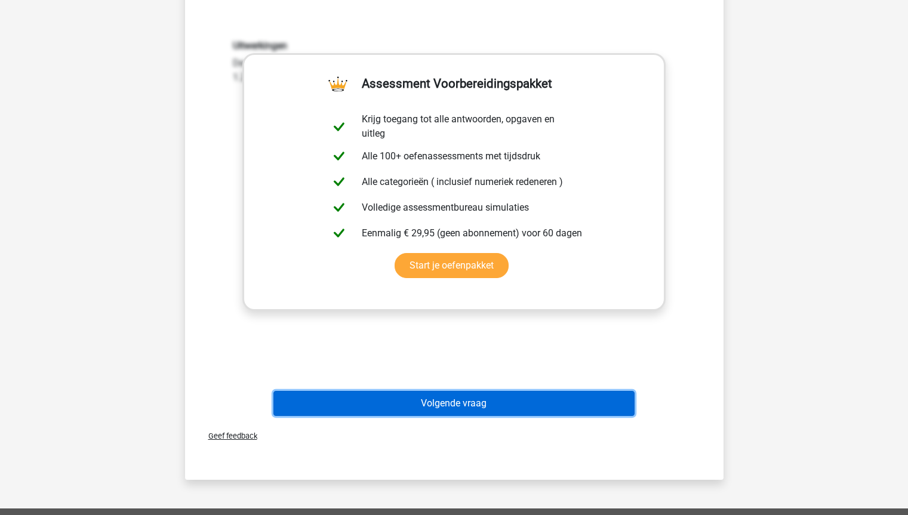
click at [523, 391] on button "Volgende vraag" at bounding box center [453, 403] width 361 height 25
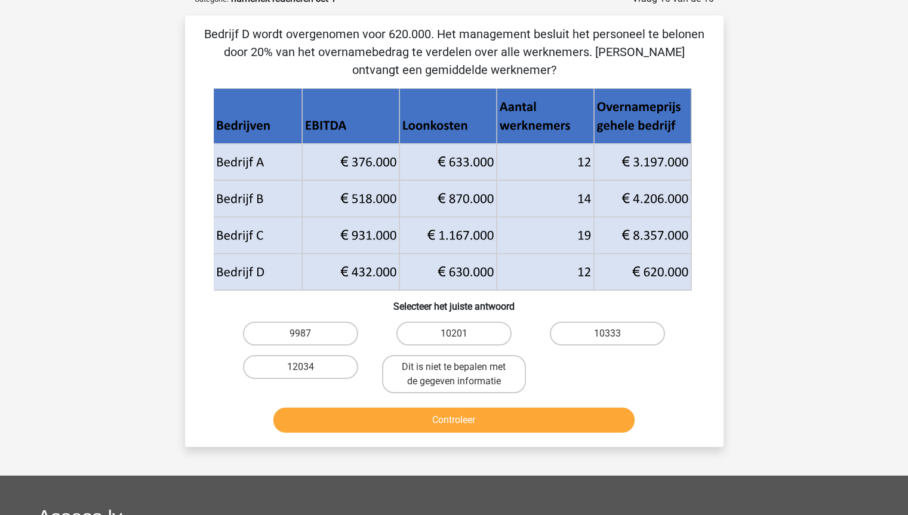
scroll to position [60, 0]
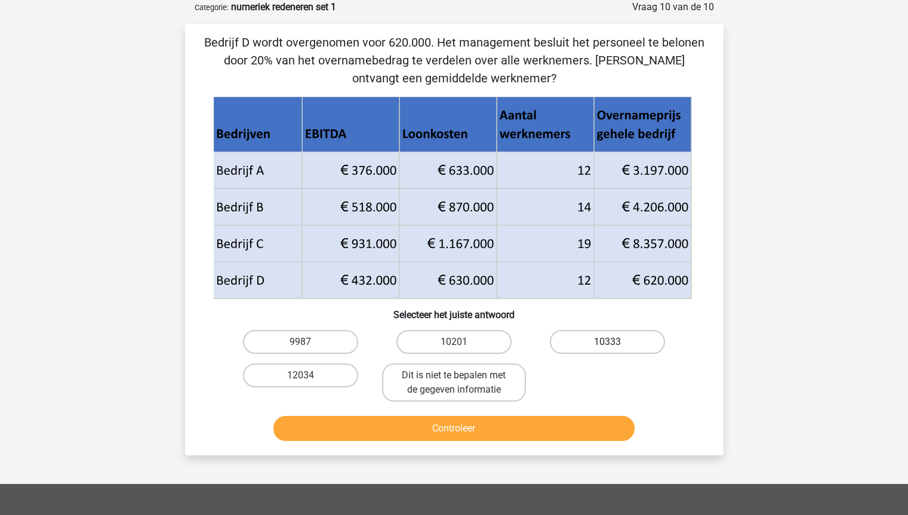
click at [619, 335] on label "10333" at bounding box center [607, 342] width 115 height 24
click at [615, 342] on input "10333" at bounding box center [612, 346] width 8 height 8
radio input "true"
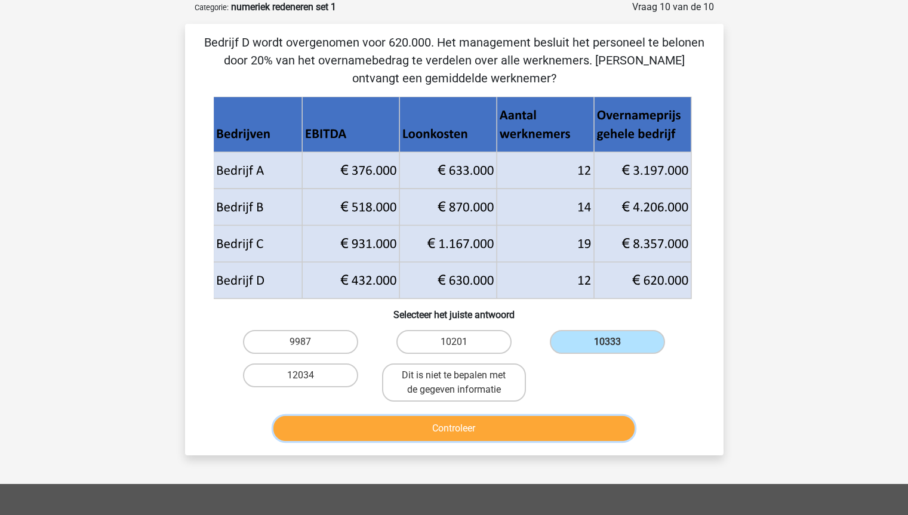
click at [557, 429] on button "Controleer" at bounding box center [453, 428] width 361 height 25
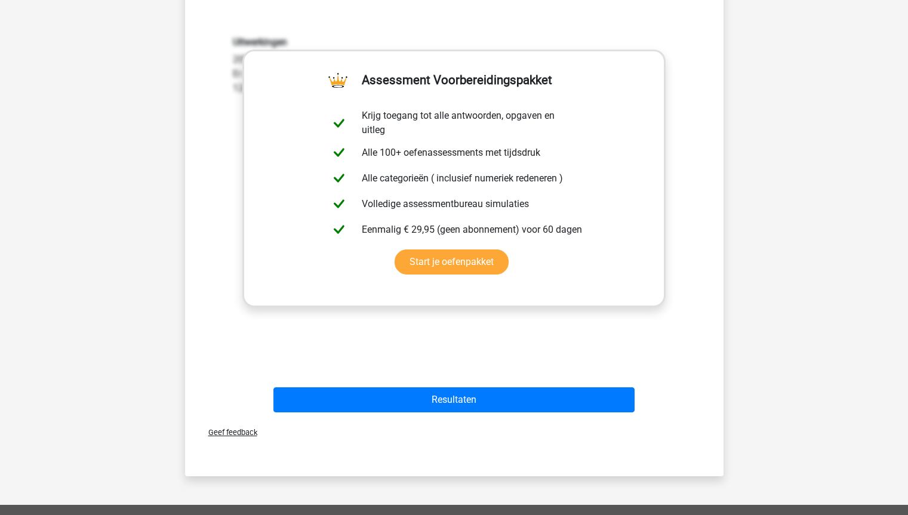
scroll to position [487, 0]
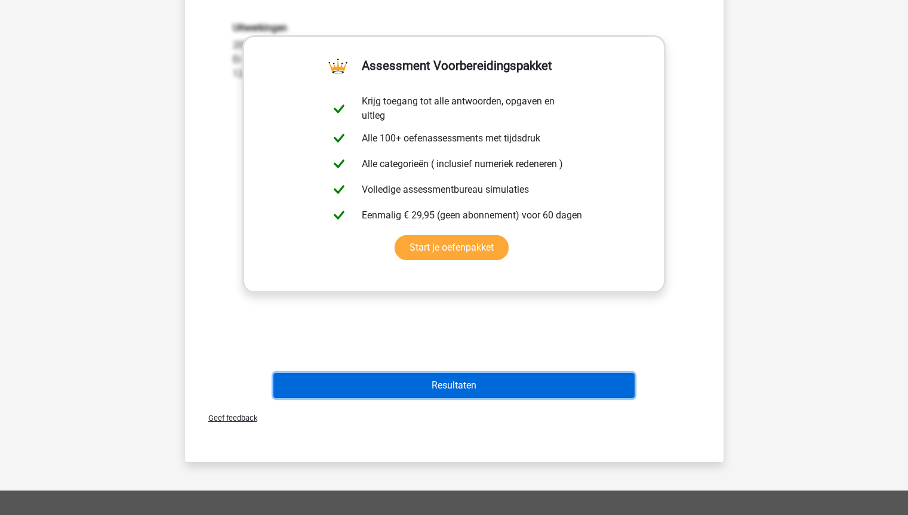
click at [571, 379] on button "Resultaten" at bounding box center [453, 385] width 361 height 25
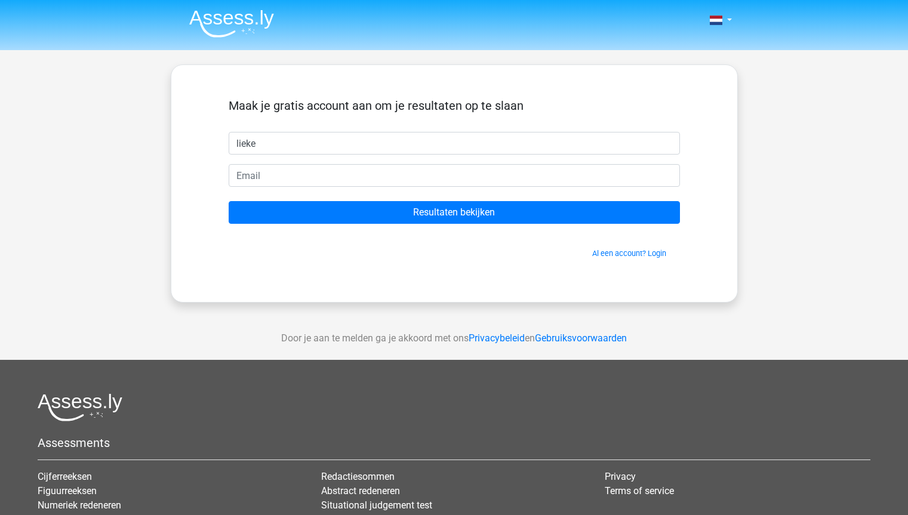
type input "lieke"
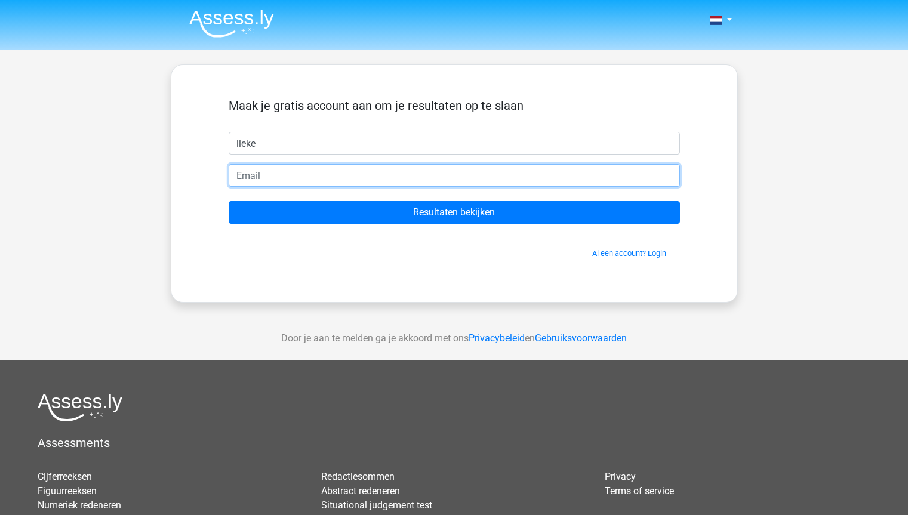
click at [486, 183] on input "email" at bounding box center [454, 175] width 451 height 23
type input "[EMAIL_ADDRESS][DOMAIN_NAME]"
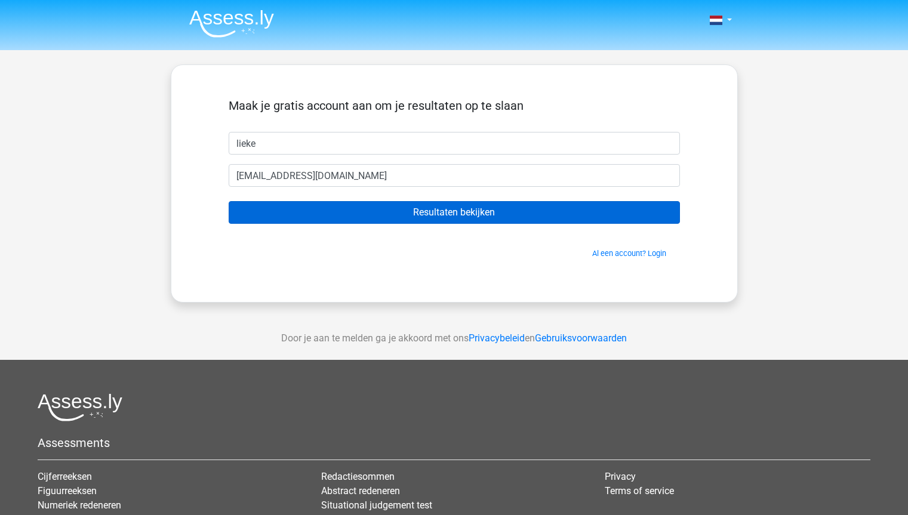
drag, startPoint x: 443, startPoint y: 198, endPoint x: 441, endPoint y: 204, distance: 6.4
click at [441, 204] on form "Maak je gratis account aan om je resultaten op te slaan lieke rintje01@hotmail.…" at bounding box center [454, 178] width 451 height 161
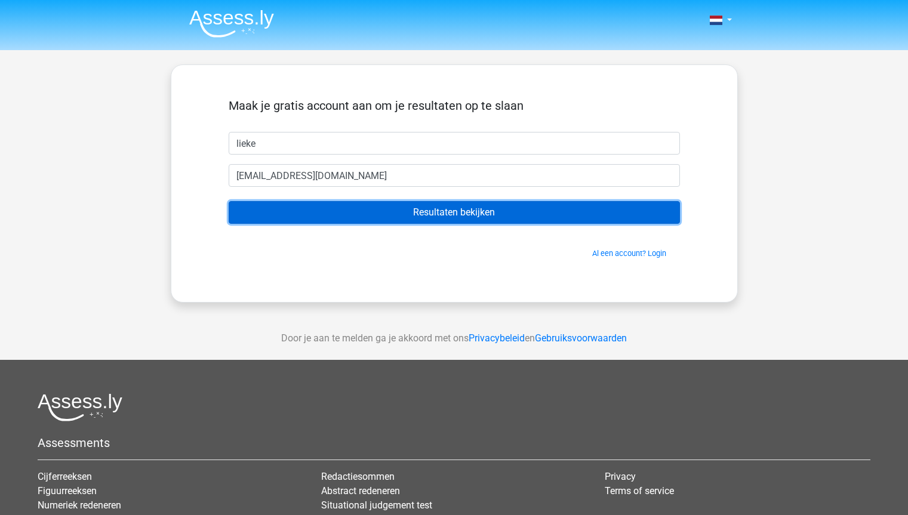
click at [441, 204] on input "Resultaten bekijken" at bounding box center [454, 212] width 451 height 23
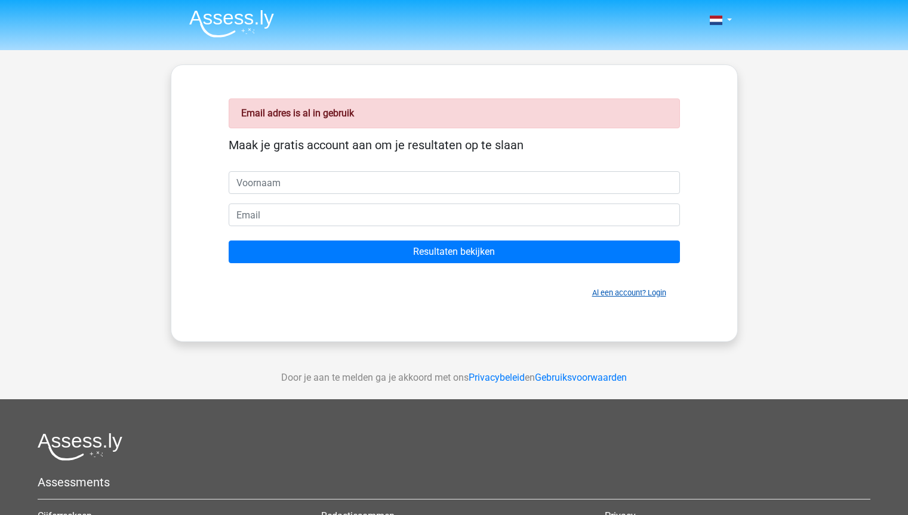
click at [627, 290] on link "Al een account? Login" at bounding box center [629, 292] width 74 height 9
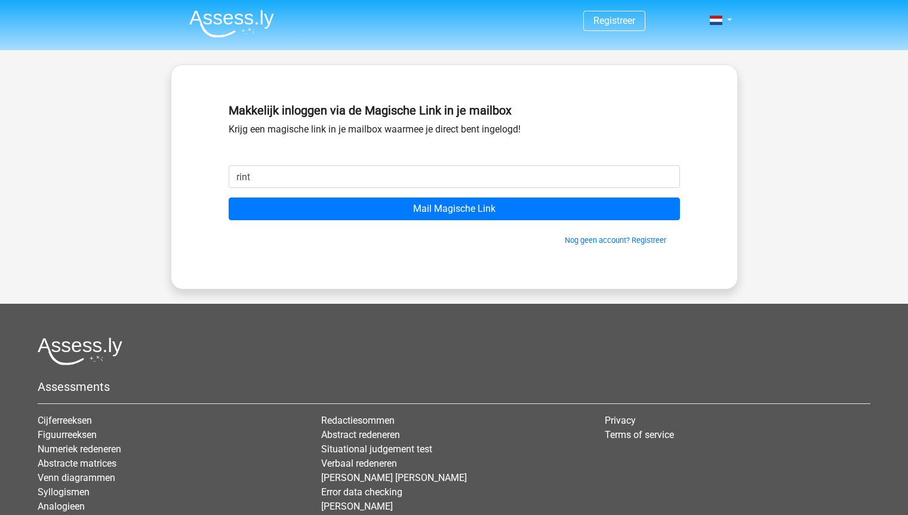
type input "[EMAIL_ADDRESS][DOMAIN_NAME]"
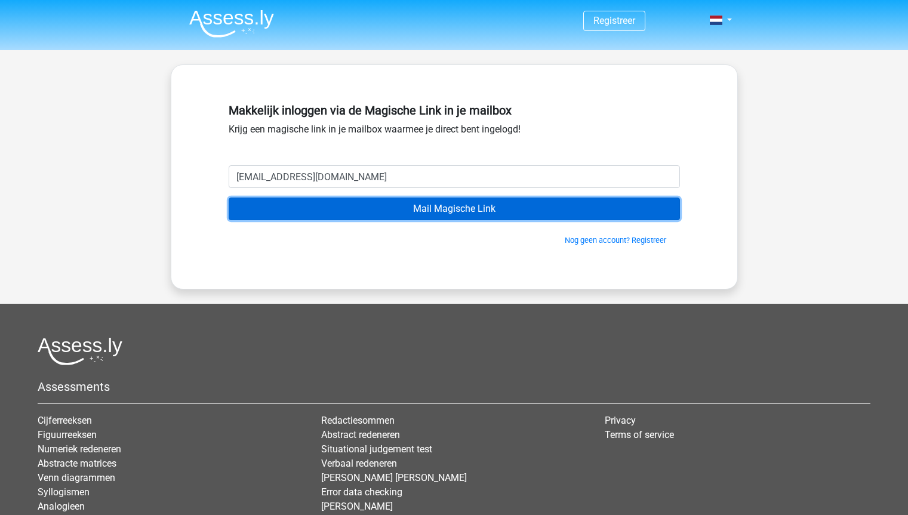
click at [330, 208] on input "Mail Magische Link" at bounding box center [454, 209] width 451 height 23
